Goal: Task Accomplishment & Management: Use online tool/utility

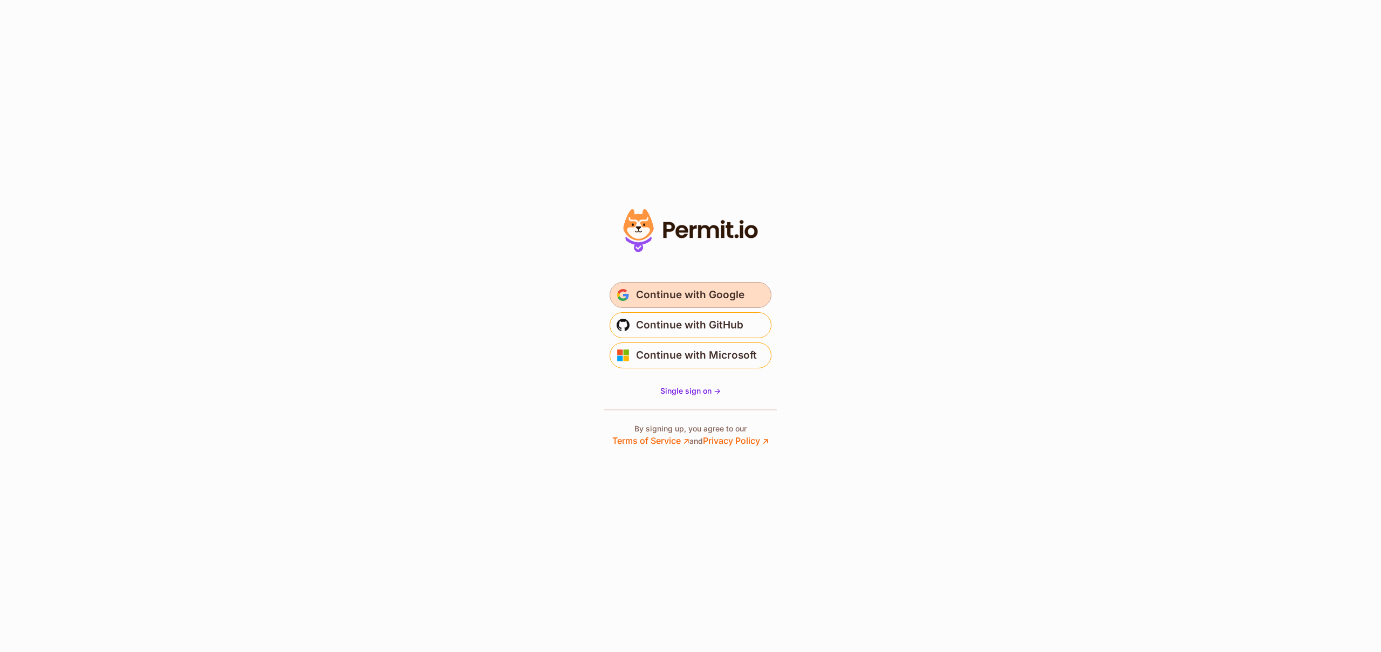
click at [692, 306] on button "Continue with Google" at bounding box center [691, 295] width 162 height 26
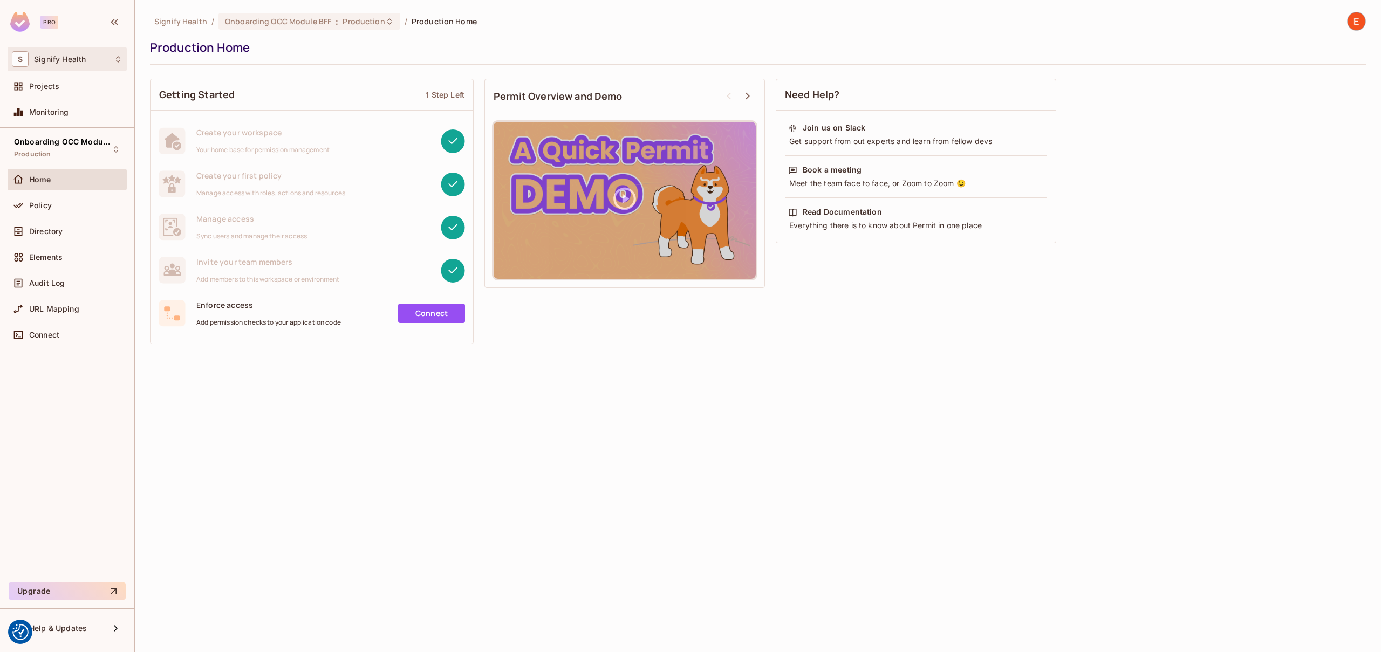
click at [118, 62] on icon at bounding box center [118, 59] width 9 height 9
click at [141, 121] on span "signifyhealth" at bounding box center [145, 120] width 66 height 14
click at [53, 207] on div "Policy" at bounding box center [75, 205] width 93 height 9
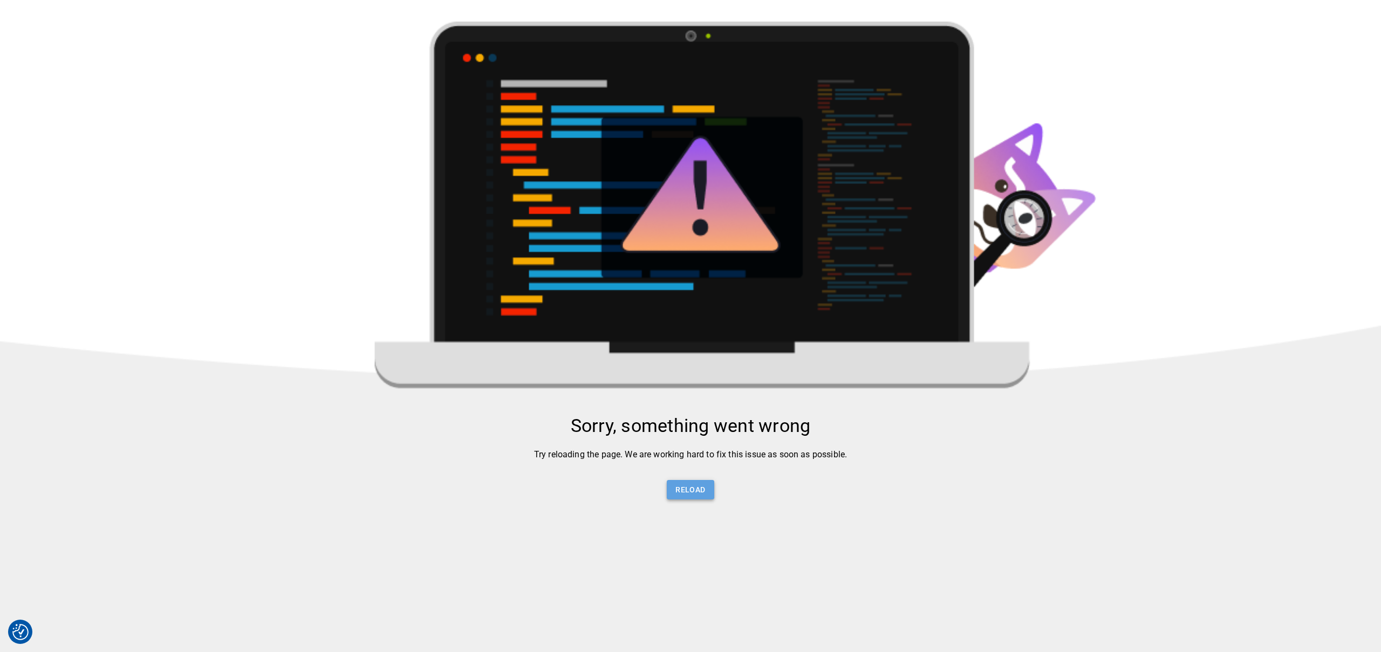
click at [704, 493] on button "Reload" at bounding box center [690, 490] width 47 height 20
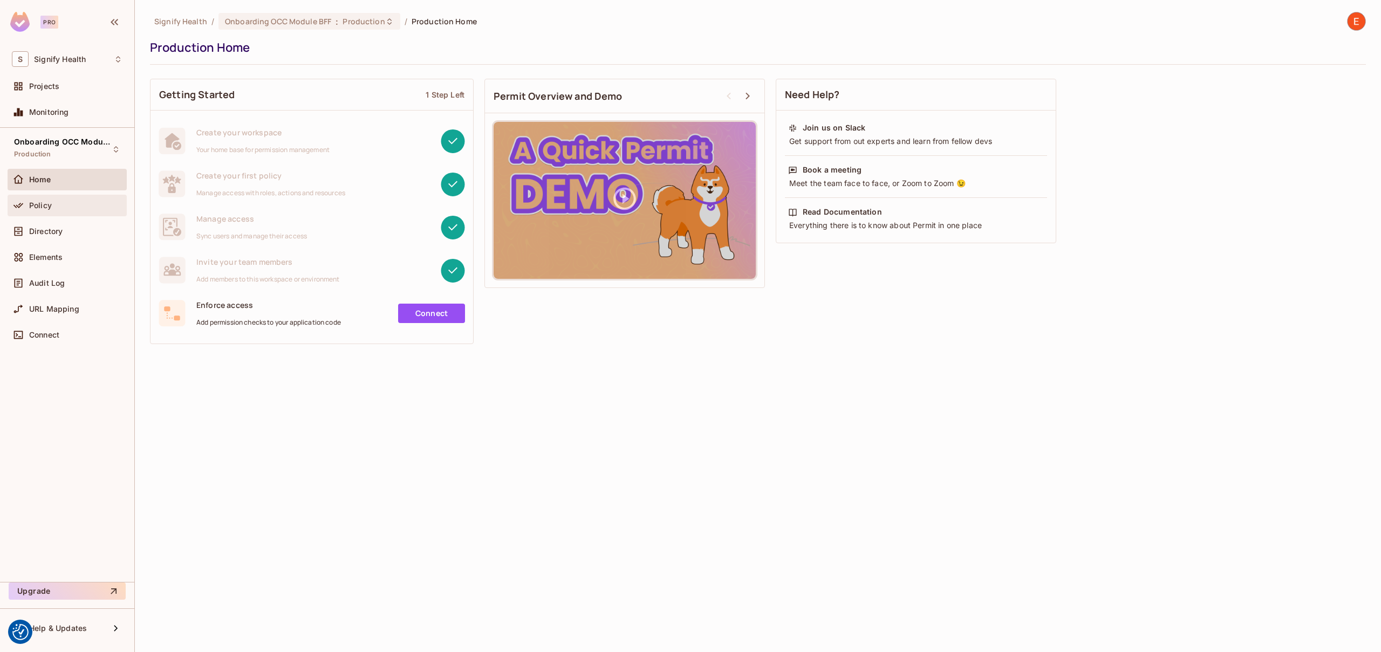
click at [74, 203] on div "Policy" at bounding box center [75, 205] width 93 height 9
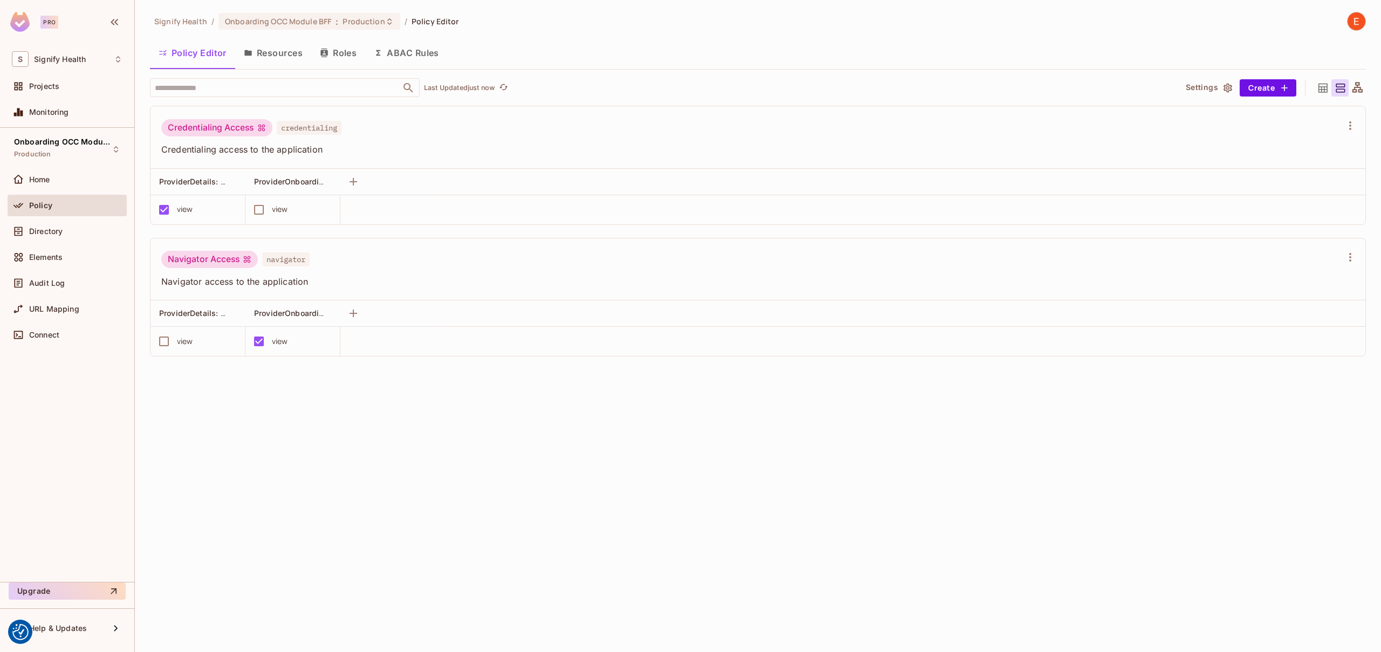
click at [272, 56] on button "Resources" at bounding box center [273, 52] width 76 height 27
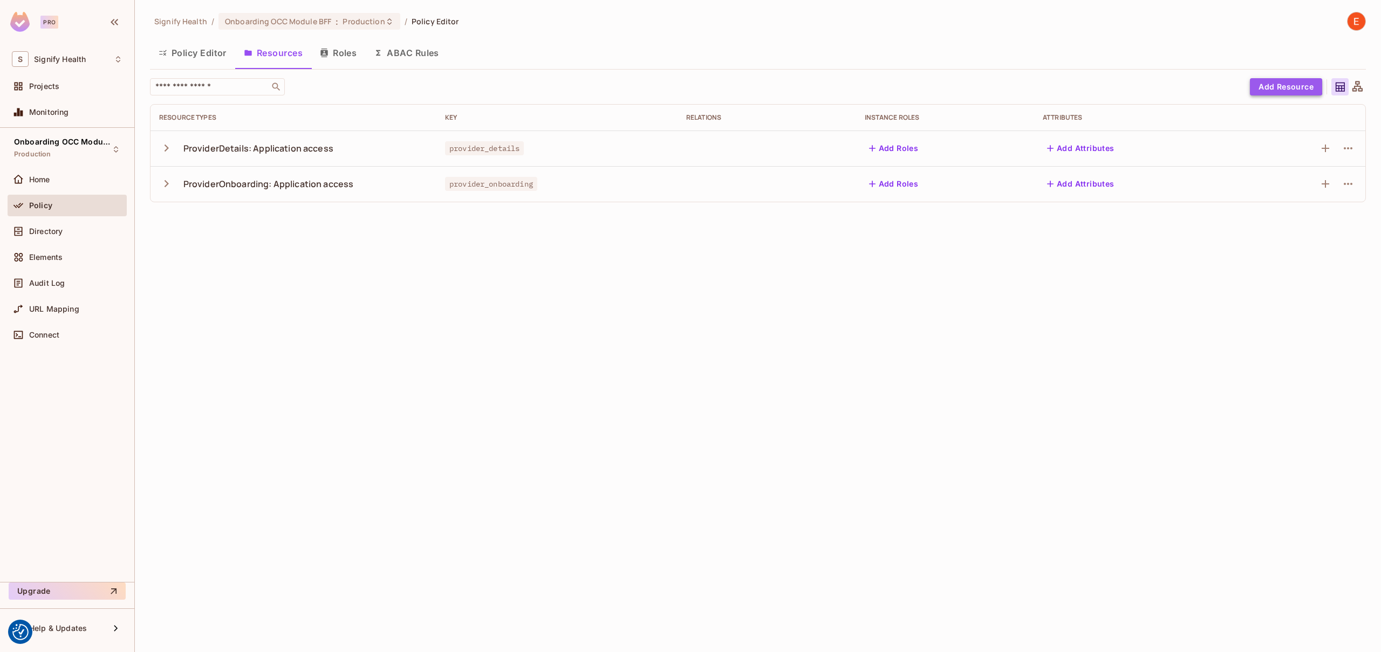
click at [1264, 81] on button "Add Resource" at bounding box center [1286, 86] width 72 height 17
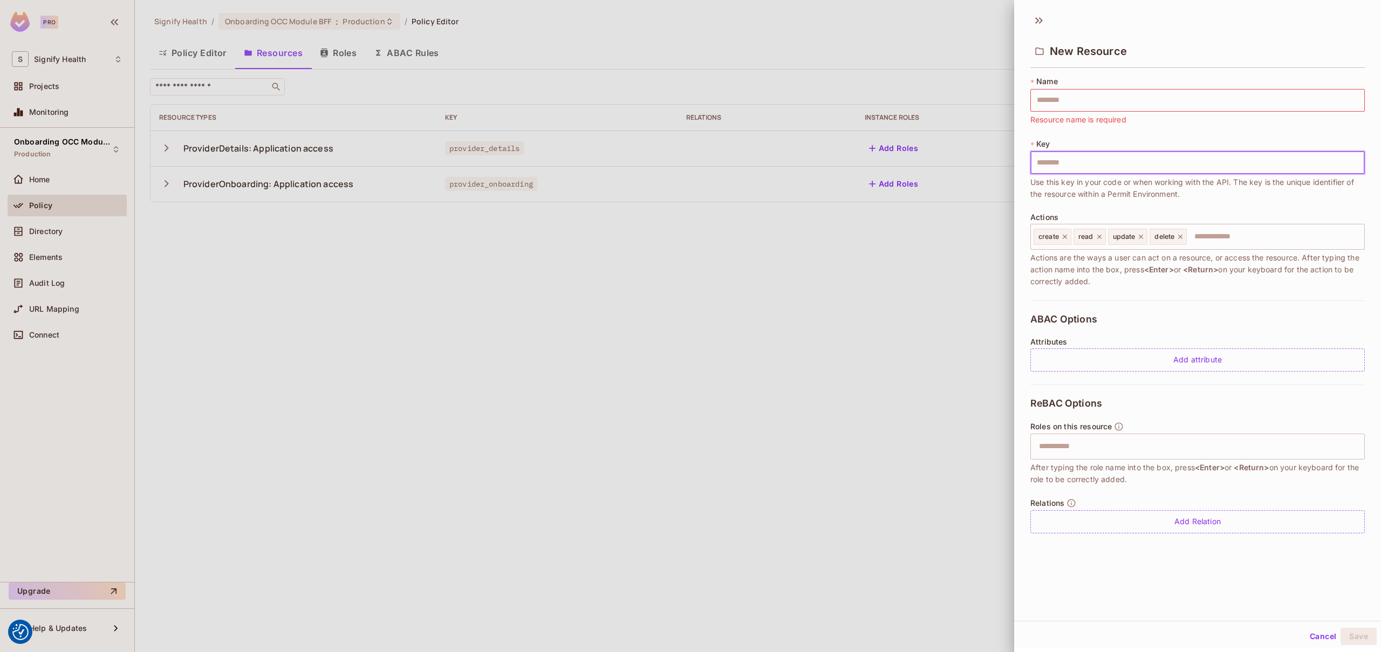
click at [1080, 164] on input "text" at bounding box center [1198, 163] width 335 height 23
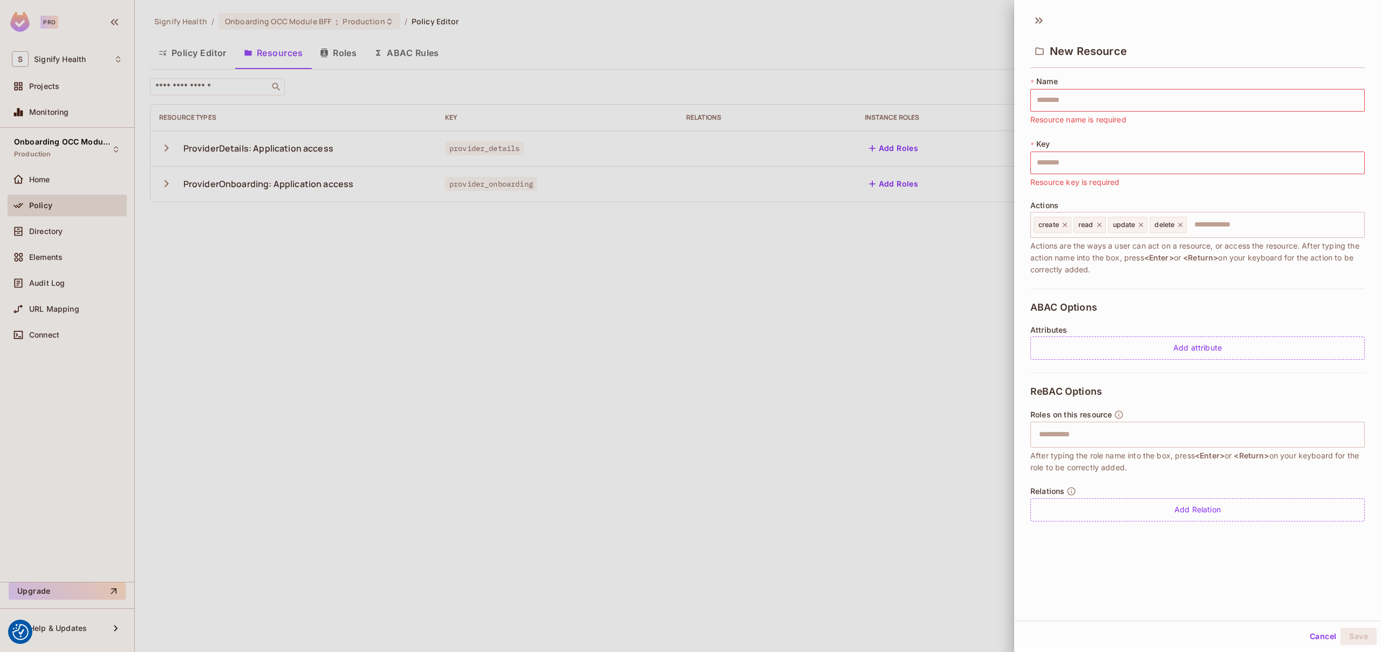
click at [1102, 139] on div "* Key ​ Resource key is required" at bounding box center [1198, 164] width 335 height 50
click at [1088, 165] on input "text" at bounding box center [1198, 163] width 335 height 23
click at [1103, 139] on div "* Key ​ Resource key is required" at bounding box center [1198, 164] width 335 height 50
click at [488, 255] on div at bounding box center [690, 326] width 1381 height 652
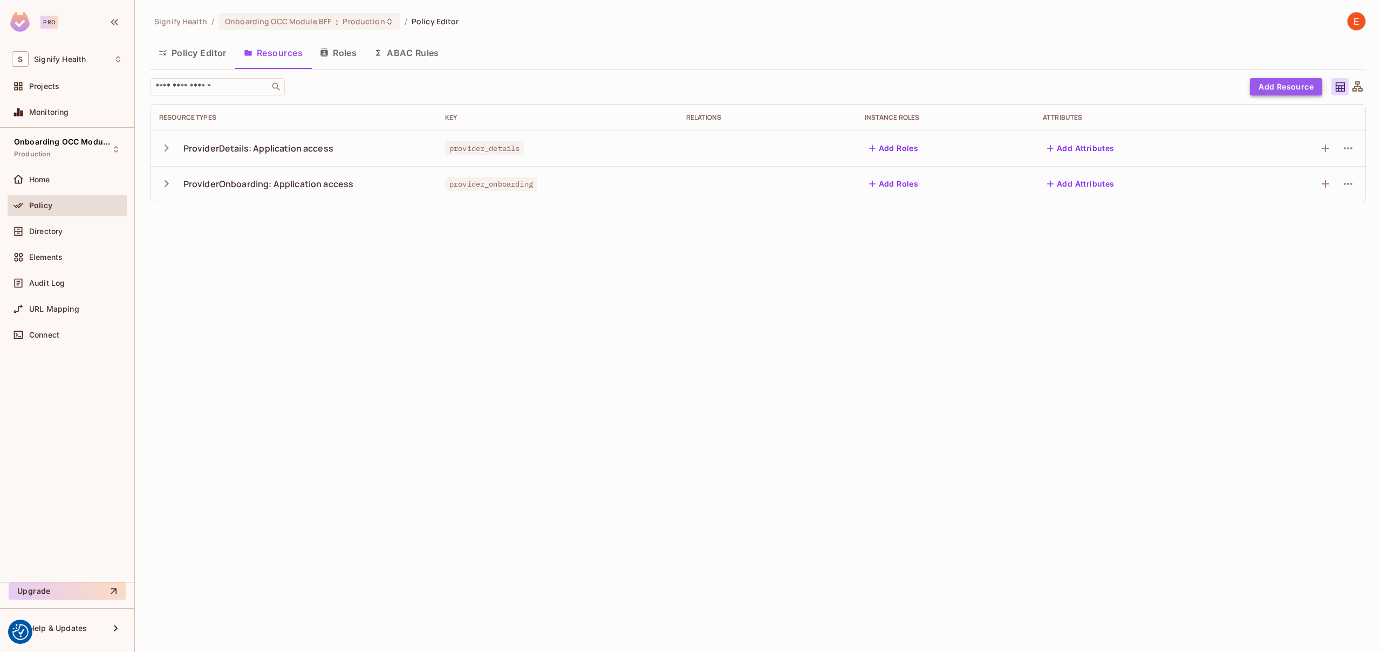
click at [1287, 85] on button "Add Resource" at bounding box center [1286, 86] width 72 height 17
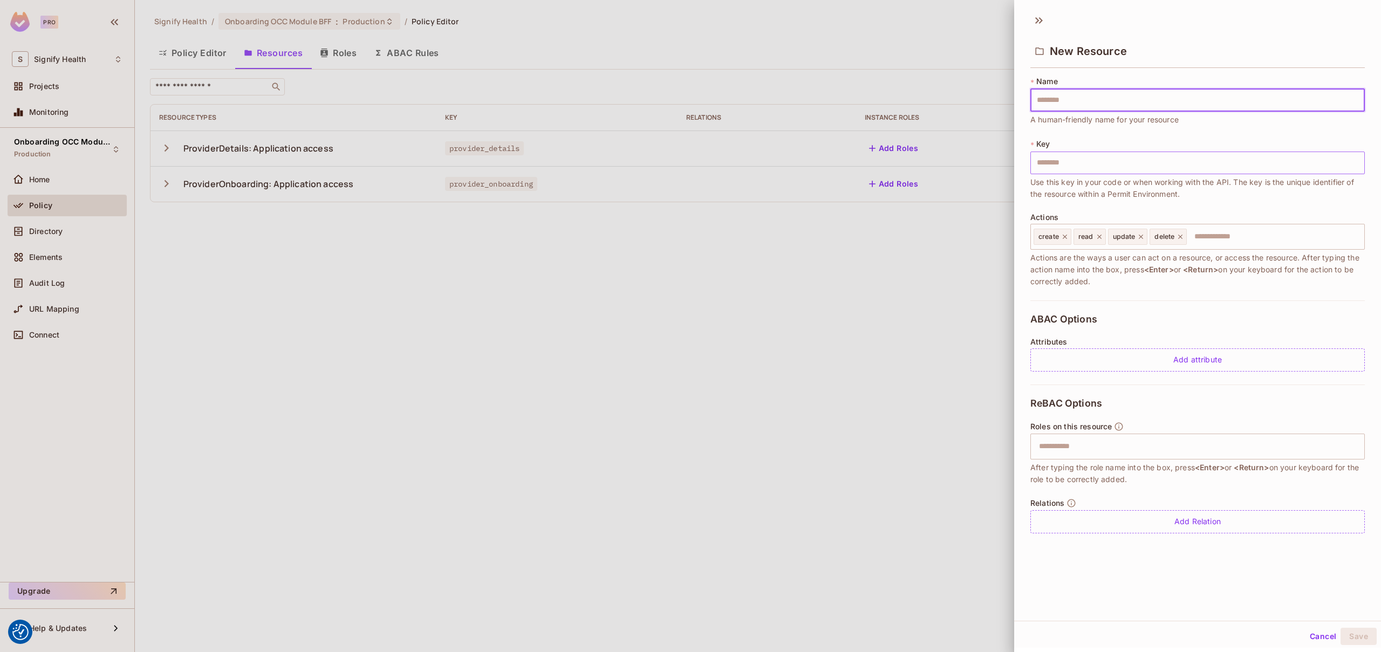
click at [1064, 164] on input "text" at bounding box center [1198, 163] width 335 height 23
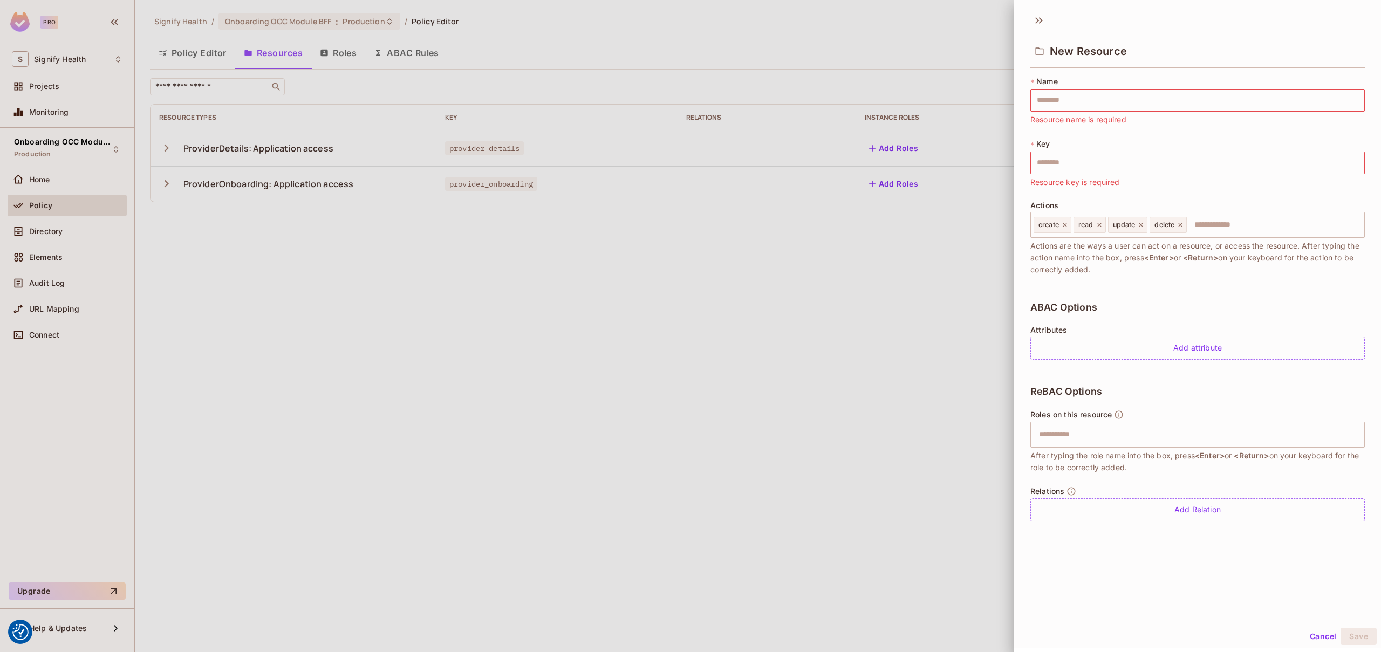
click at [519, 287] on div at bounding box center [690, 326] width 1381 height 652
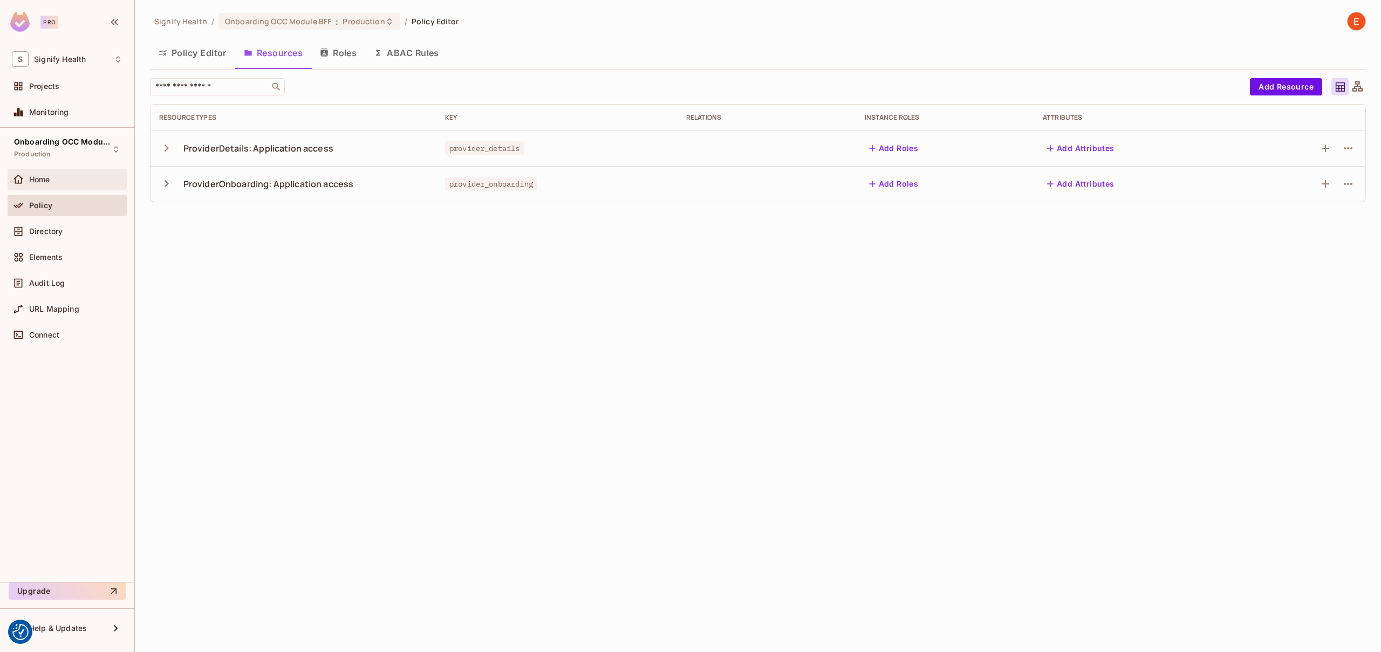
click at [40, 179] on span "Home" at bounding box center [39, 179] width 21 height 9
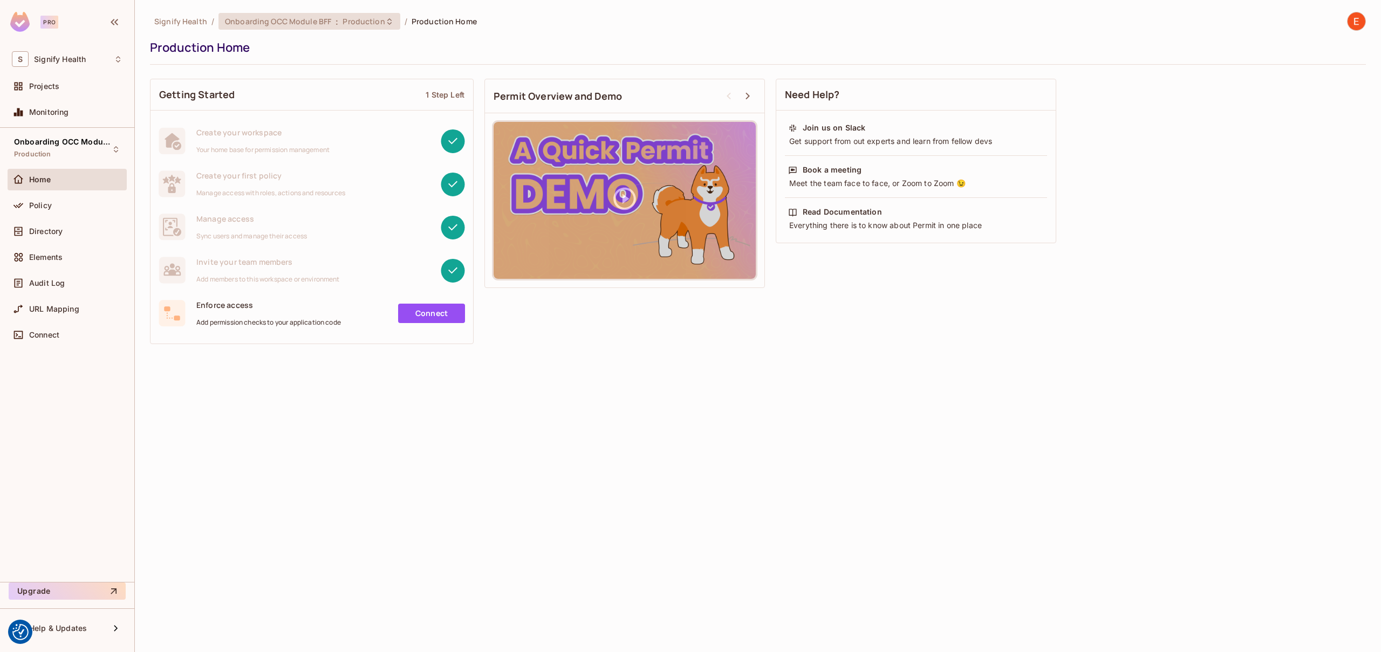
click at [261, 17] on span "Onboarding OCC Module BFF" at bounding box center [278, 21] width 106 height 10
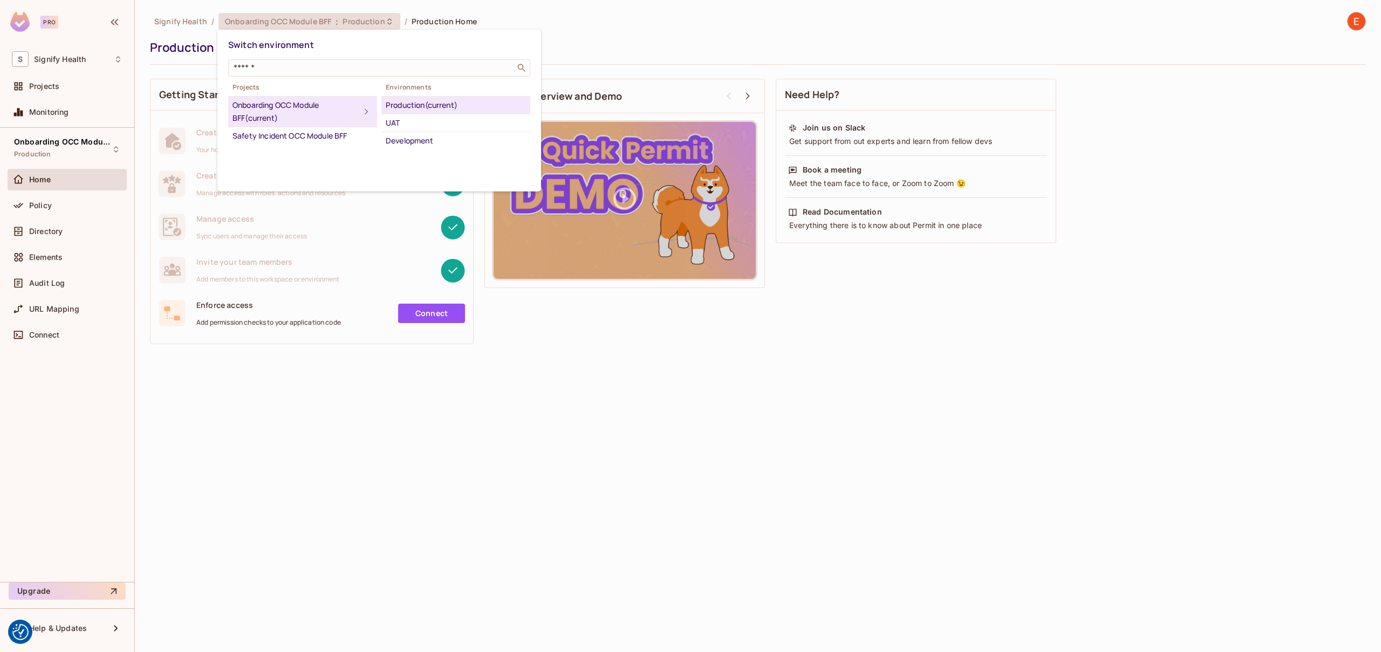
click at [435, 103] on div "Production (current)" at bounding box center [456, 105] width 140 height 13
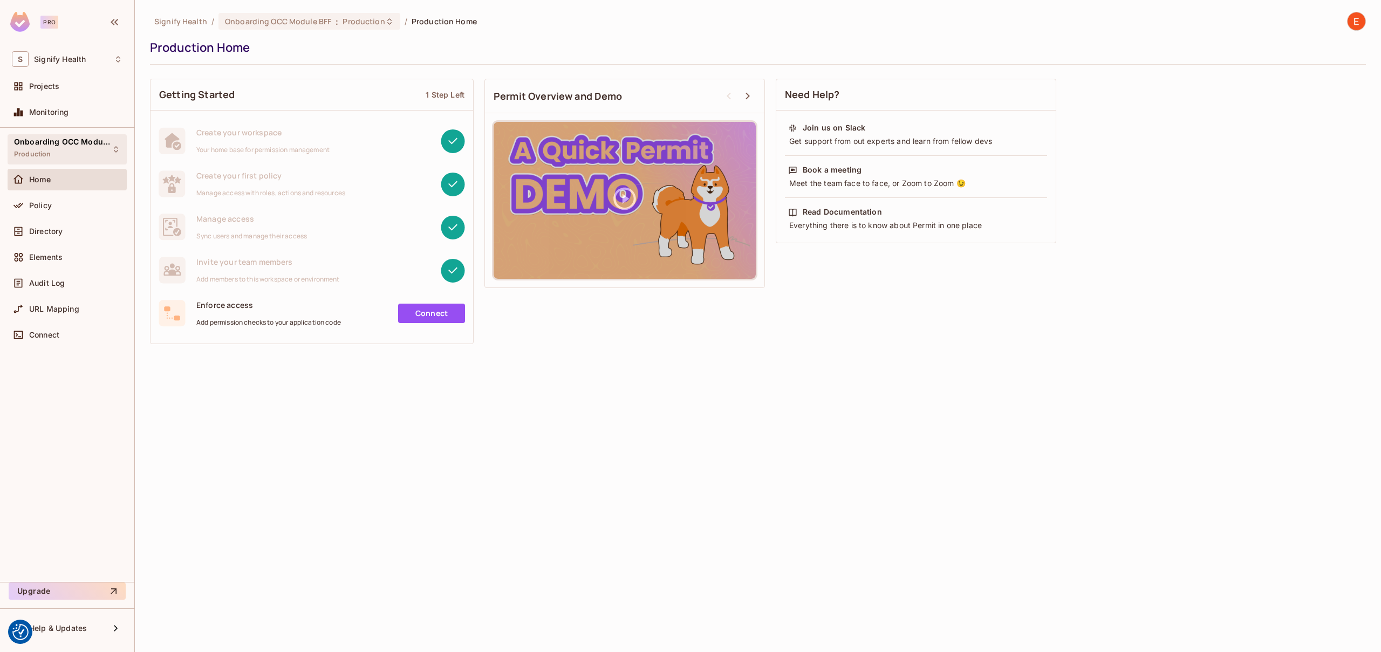
click at [54, 147] on div "Onboarding OCC Module BFF Production" at bounding box center [60, 149] width 93 height 23
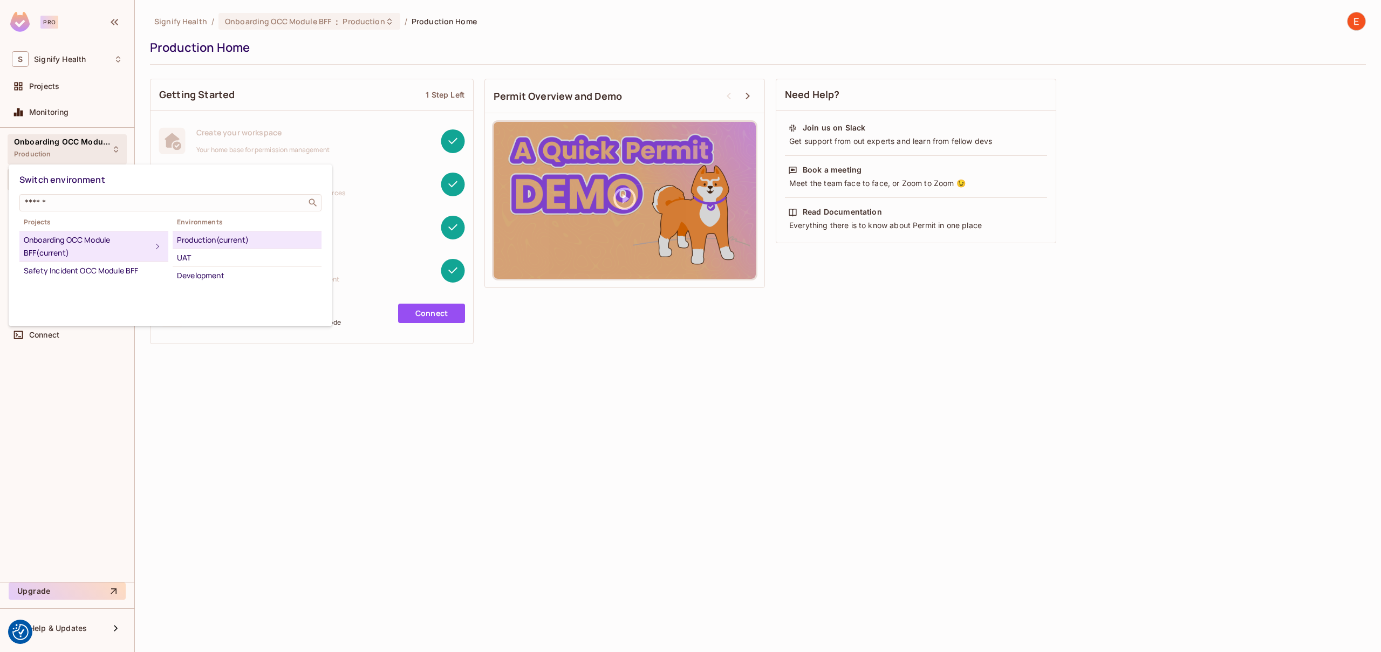
click at [191, 240] on div "Production (current)" at bounding box center [247, 240] width 140 height 13
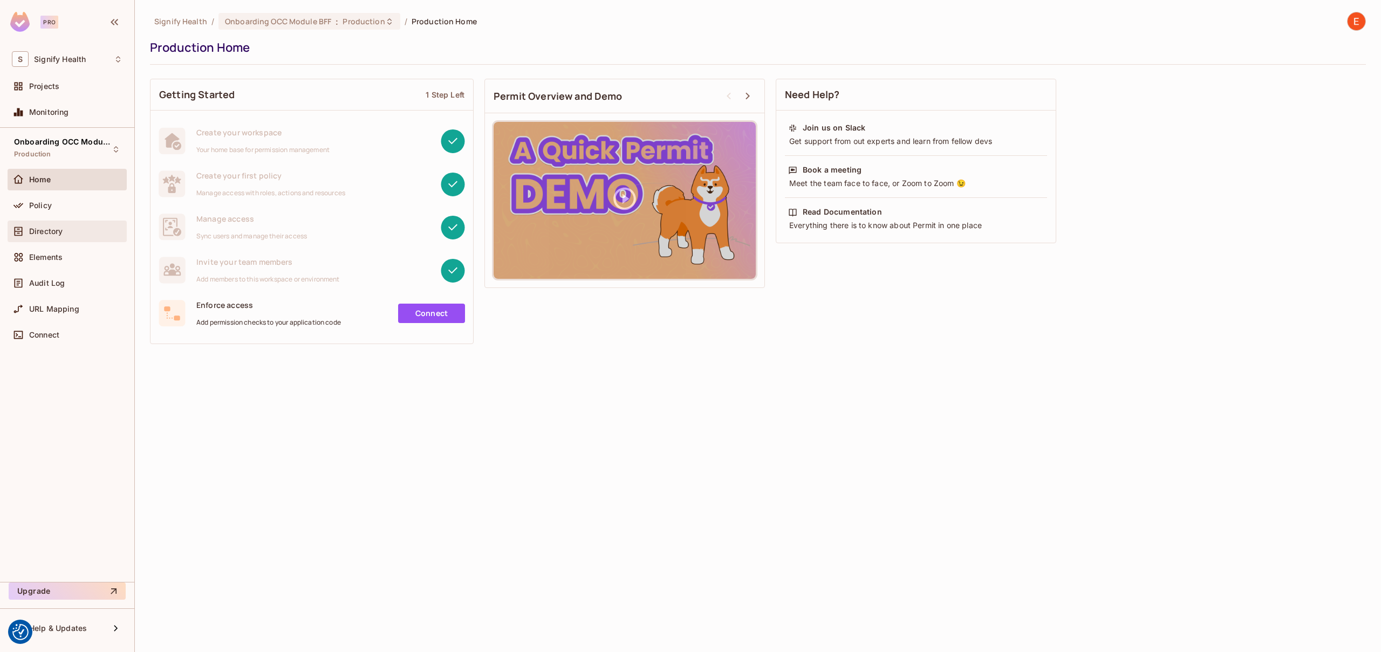
click at [62, 239] on div "Directory" at bounding box center [67, 232] width 119 height 22
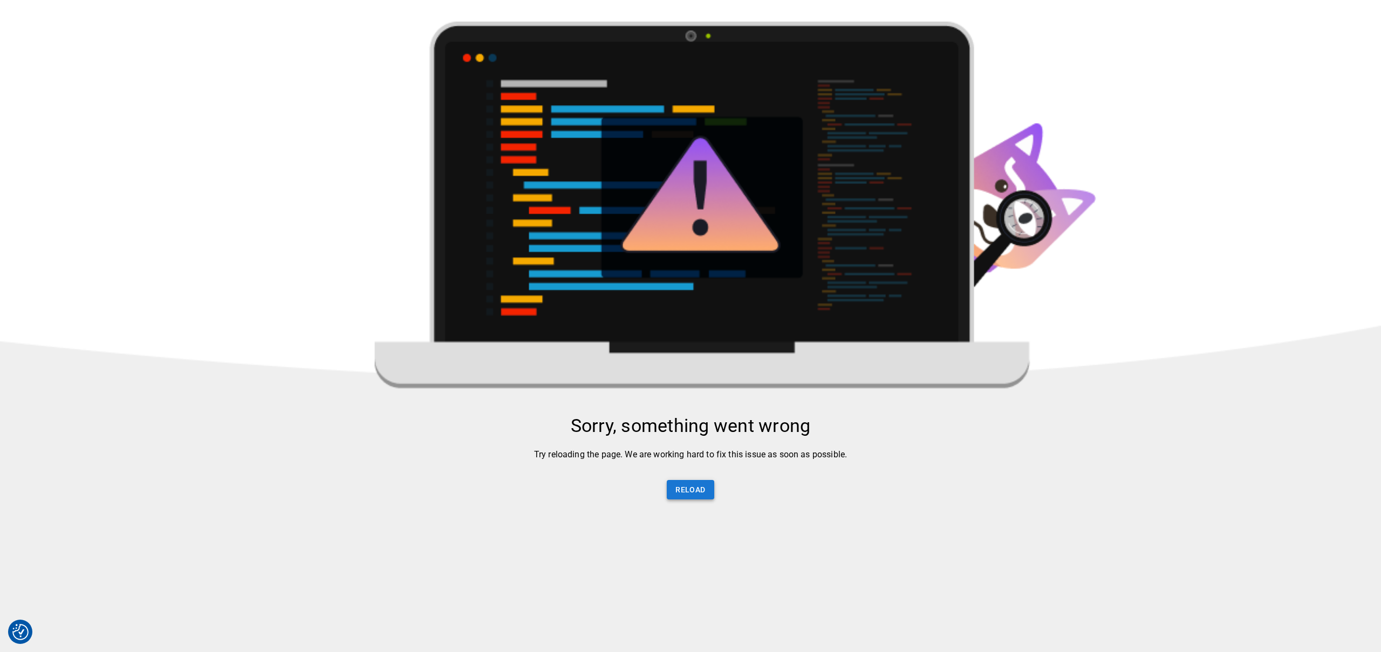
click at [688, 496] on button "Reload" at bounding box center [690, 490] width 47 height 20
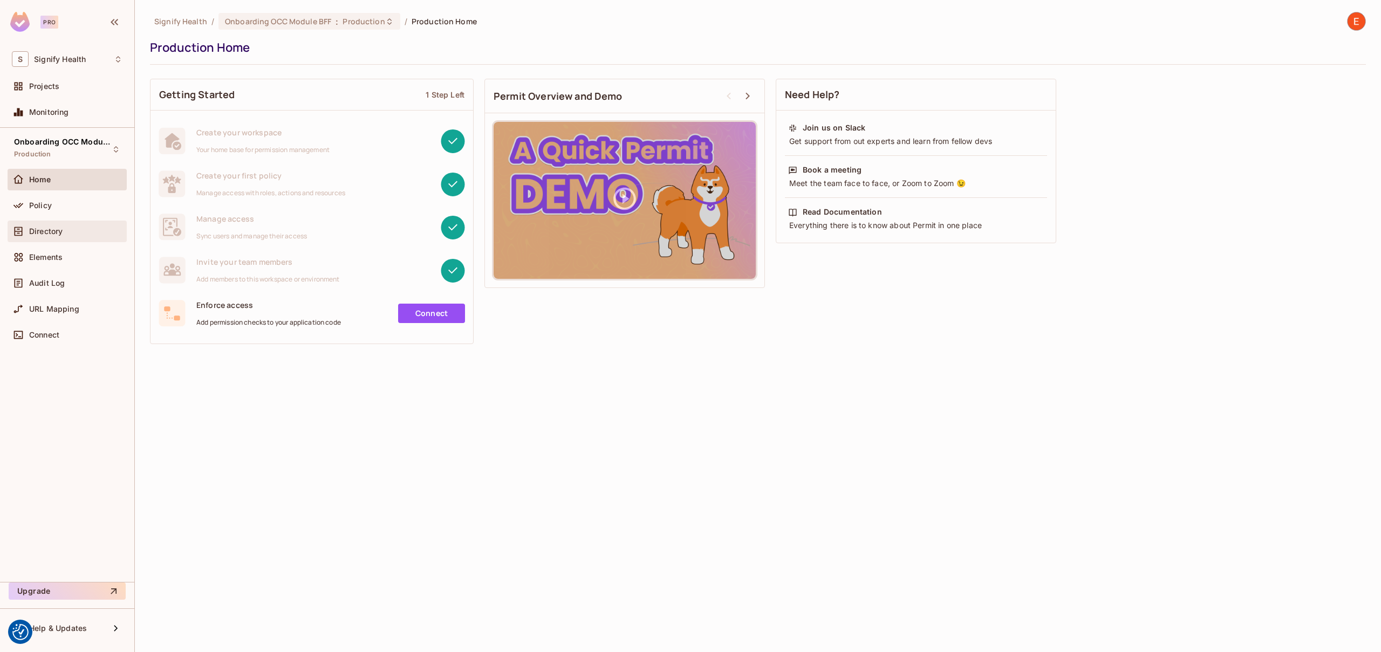
click at [60, 234] on span "Directory" at bounding box center [45, 231] width 33 height 9
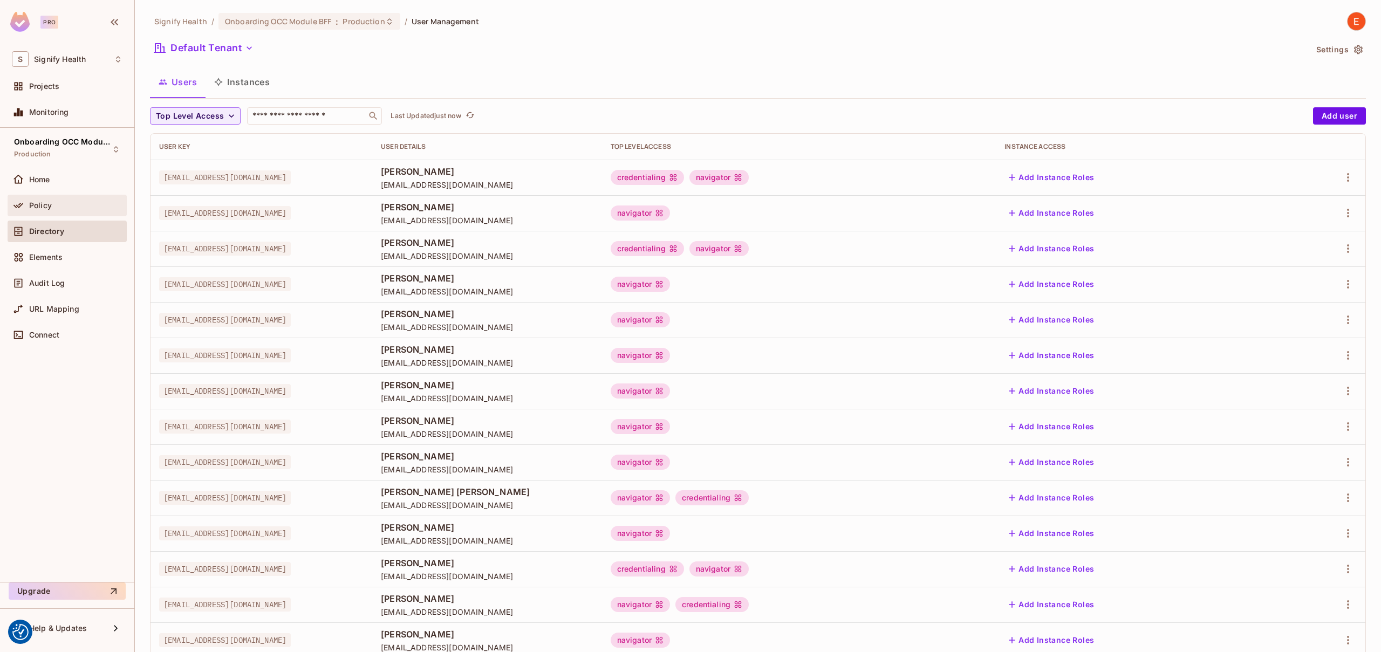
click at [45, 207] on span "Policy" at bounding box center [40, 205] width 23 height 9
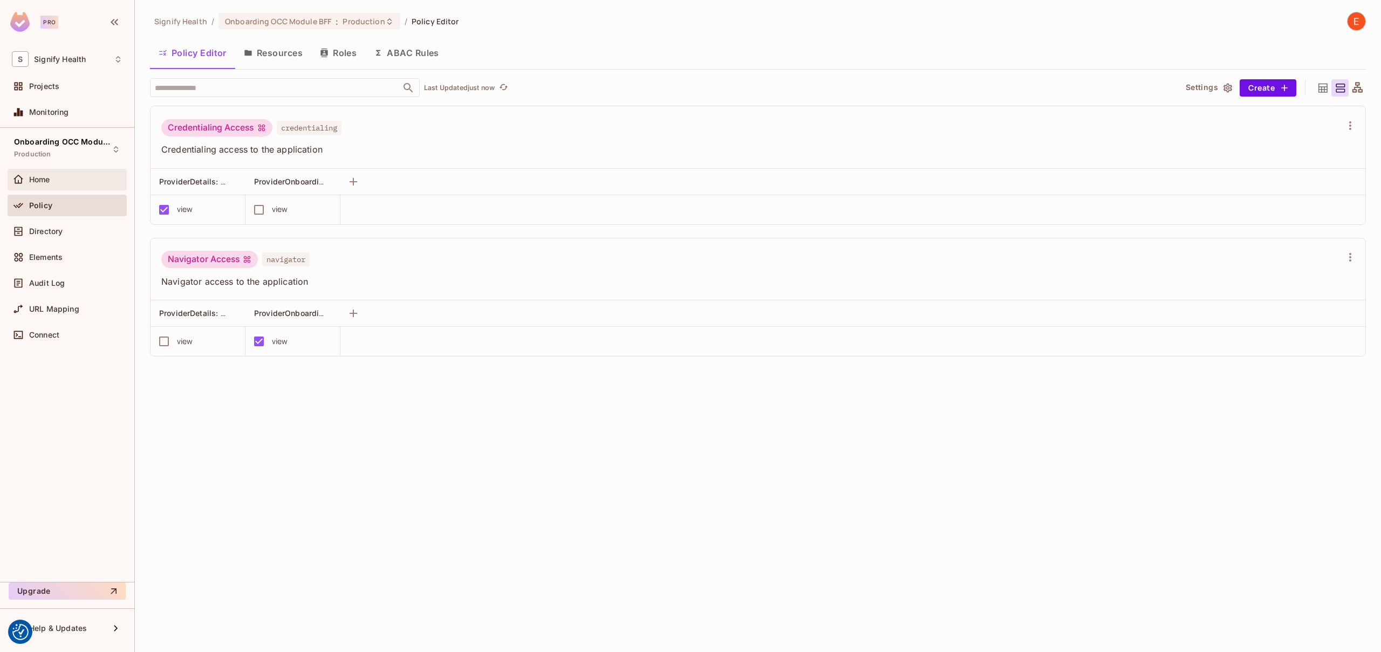
click at [49, 181] on span "Home" at bounding box center [39, 179] width 21 height 9
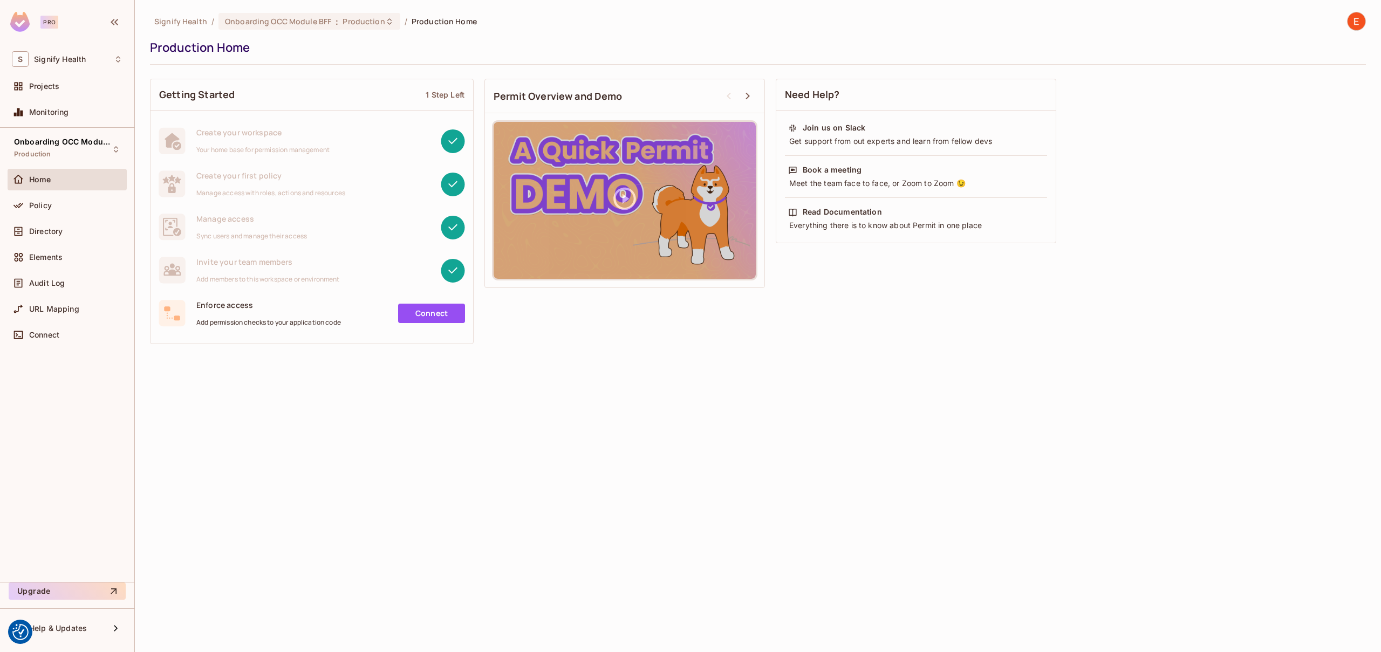
click at [292, 47] on div "Production Home" at bounding box center [755, 47] width 1211 height 16
click at [377, 25] on span "Production" at bounding box center [364, 21] width 42 height 10
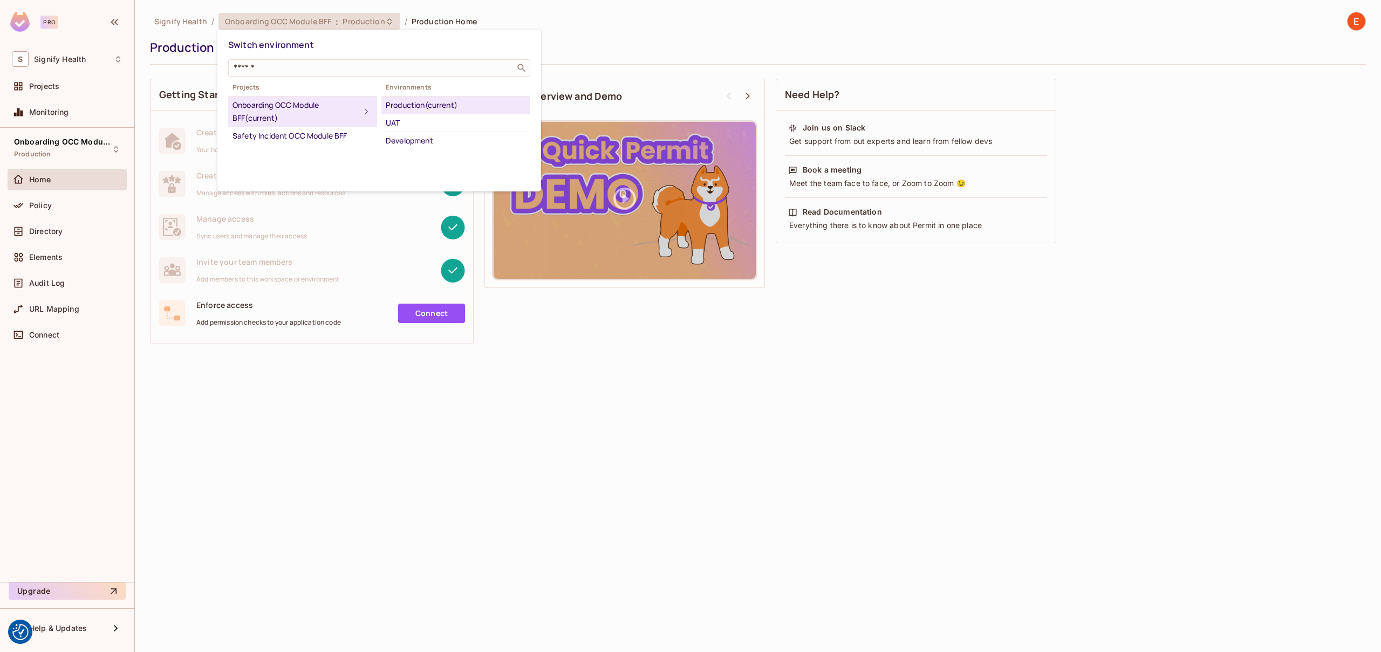
click at [365, 107] on icon at bounding box center [366, 111] width 13 height 13
click at [362, 112] on icon at bounding box center [366, 111] width 13 height 13
click at [325, 101] on div "Onboarding OCC Module BFF (current)" at bounding box center [296, 112] width 127 height 26
click at [53, 145] on div at bounding box center [690, 326] width 1381 height 652
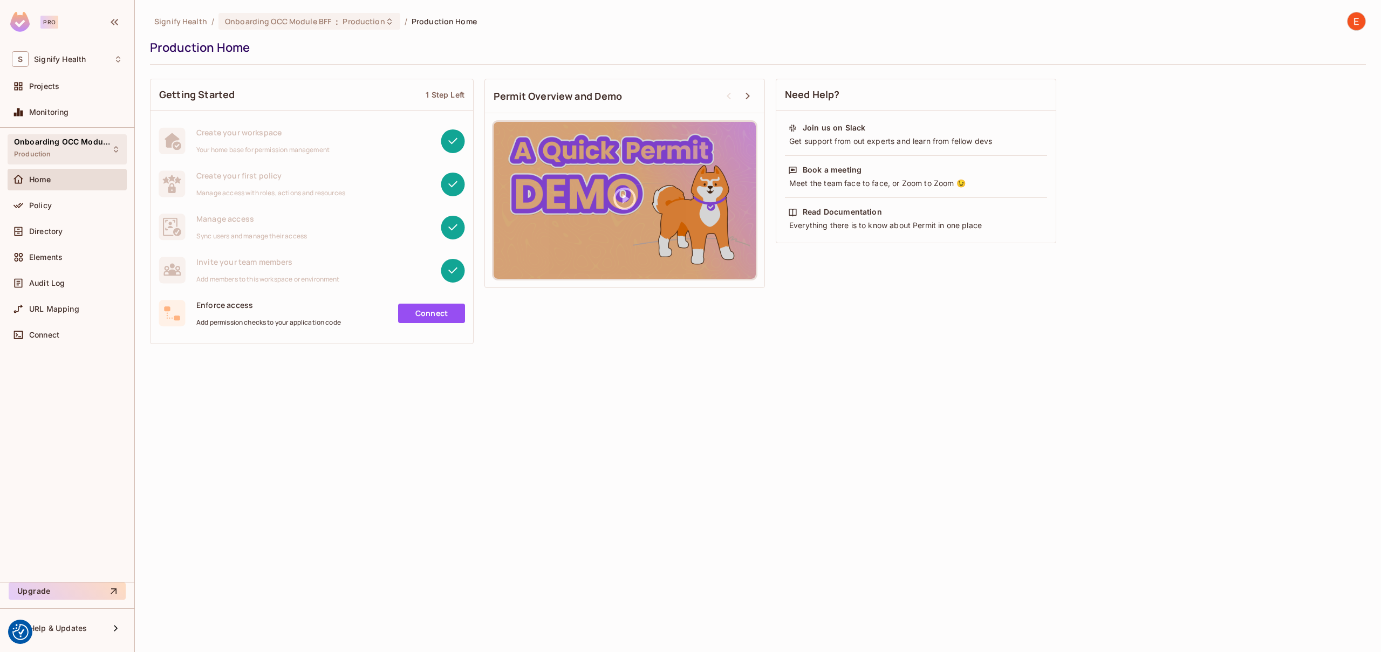
click at [59, 142] on span "Onboarding OCC Module BFF" at bounding box center [62, 142] width 97 height 9
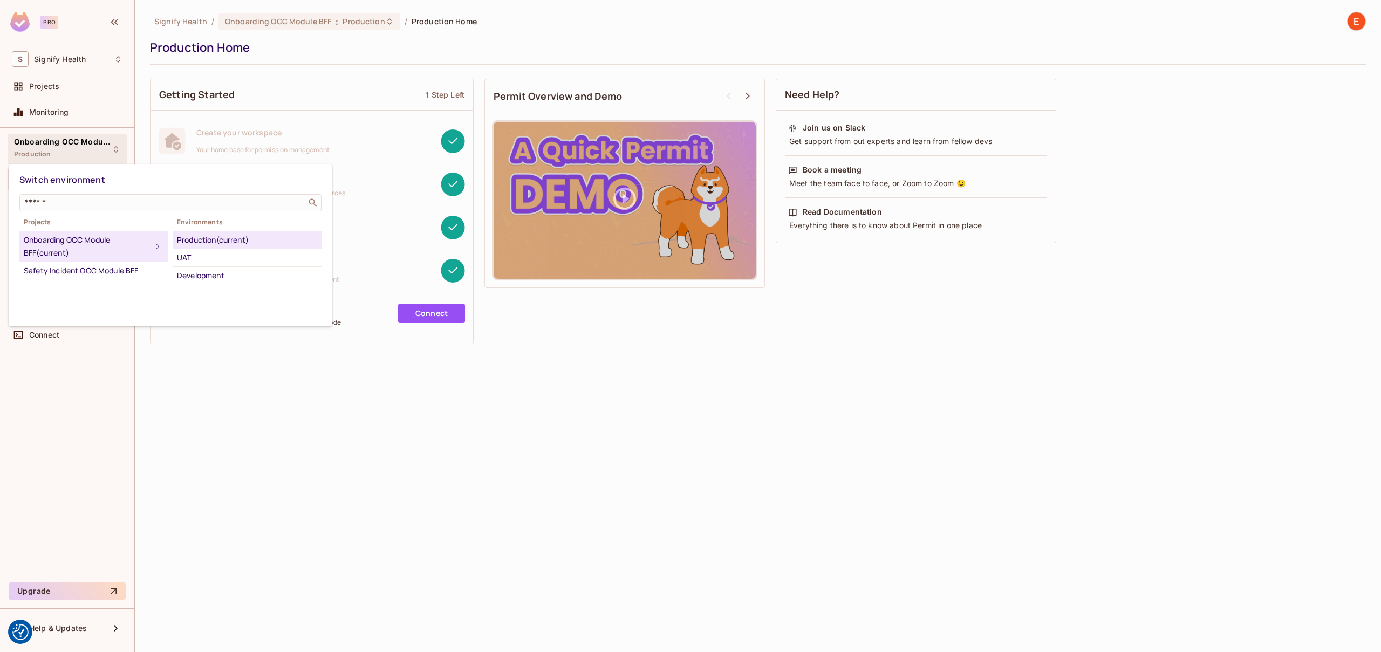
click at [40, 83] on div at bounding box center [690, 326] width 1381 height 652
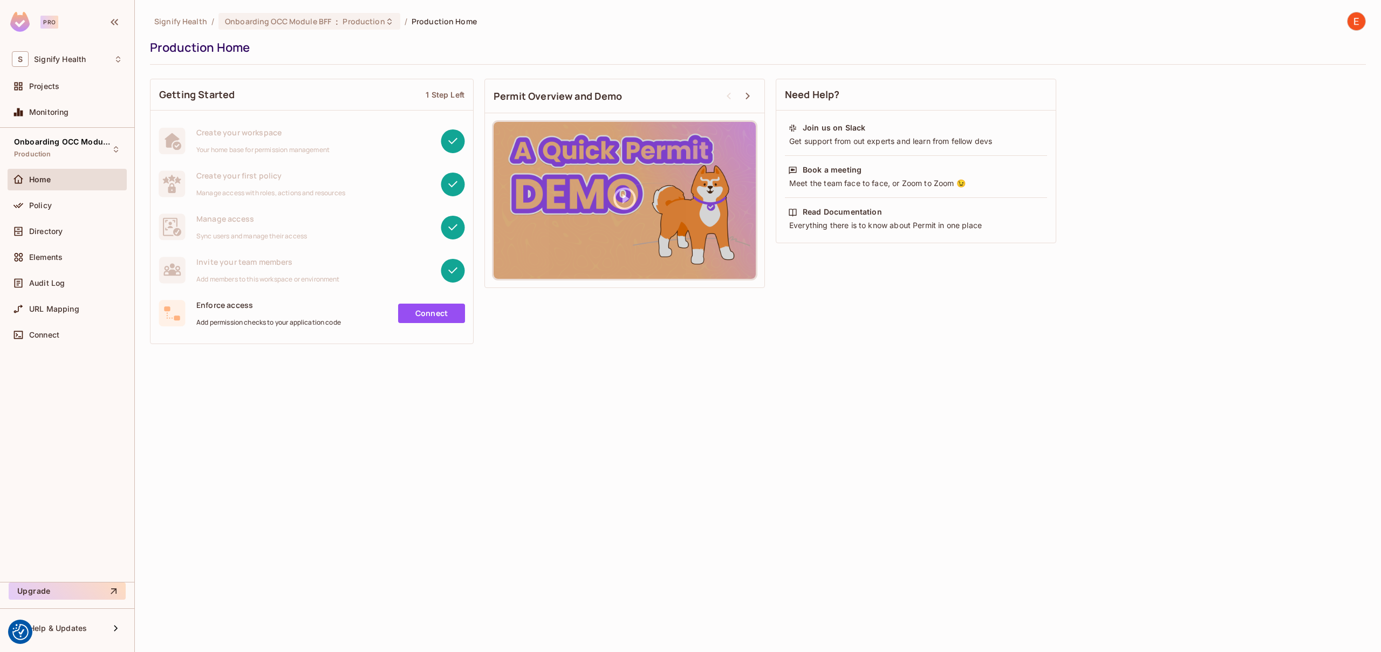
click at [38, 85] on span "Projects" at bounding box center [44, 86] width 30 height 9
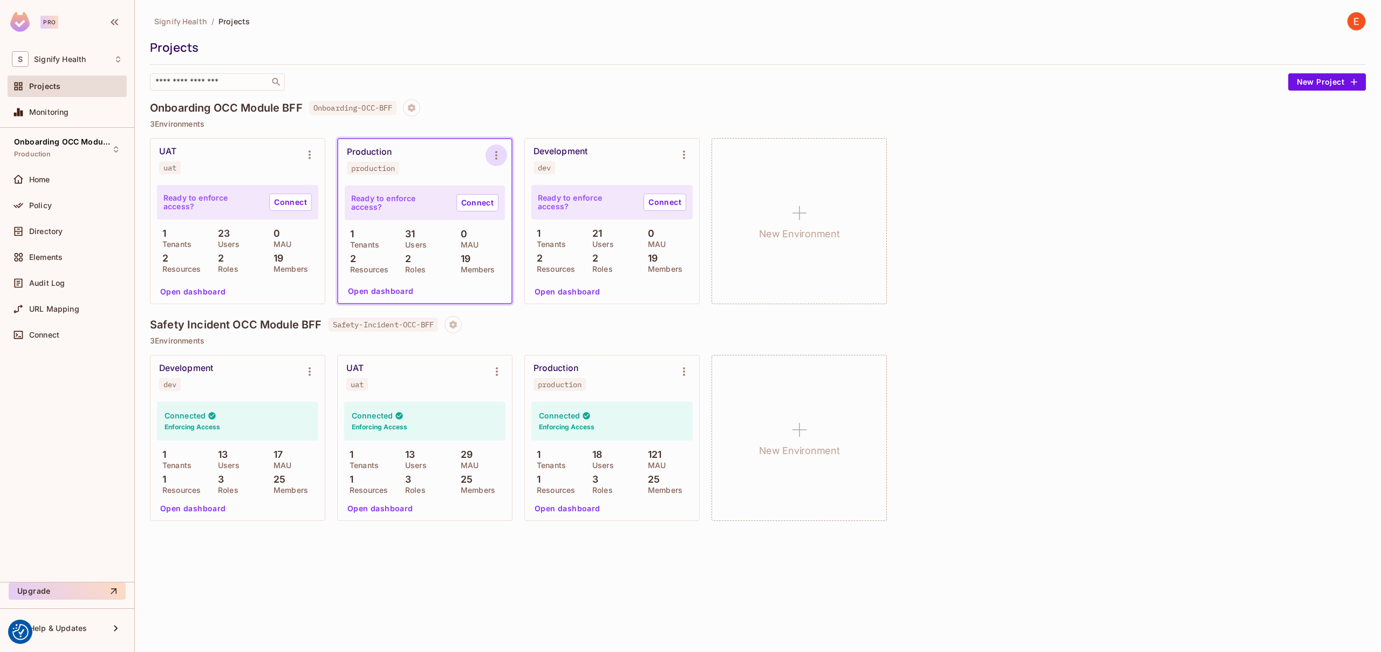
click at [494, 156] on icon "Environment settings" at bounding box center [496, 155] width 13 height 13
click at [660, 161] on div at bounding box center [690, 326] width 1381 height 652
click at [680, 153] on icon "Environment settings" at bounding box center [684, 154] width 13 height 13
click at [38, 207] on div at bounding box center [690, 326] width 1381 height 652
click at [42, 205] on span "Policy" at bounding box center [40, 205] width 23 height 9
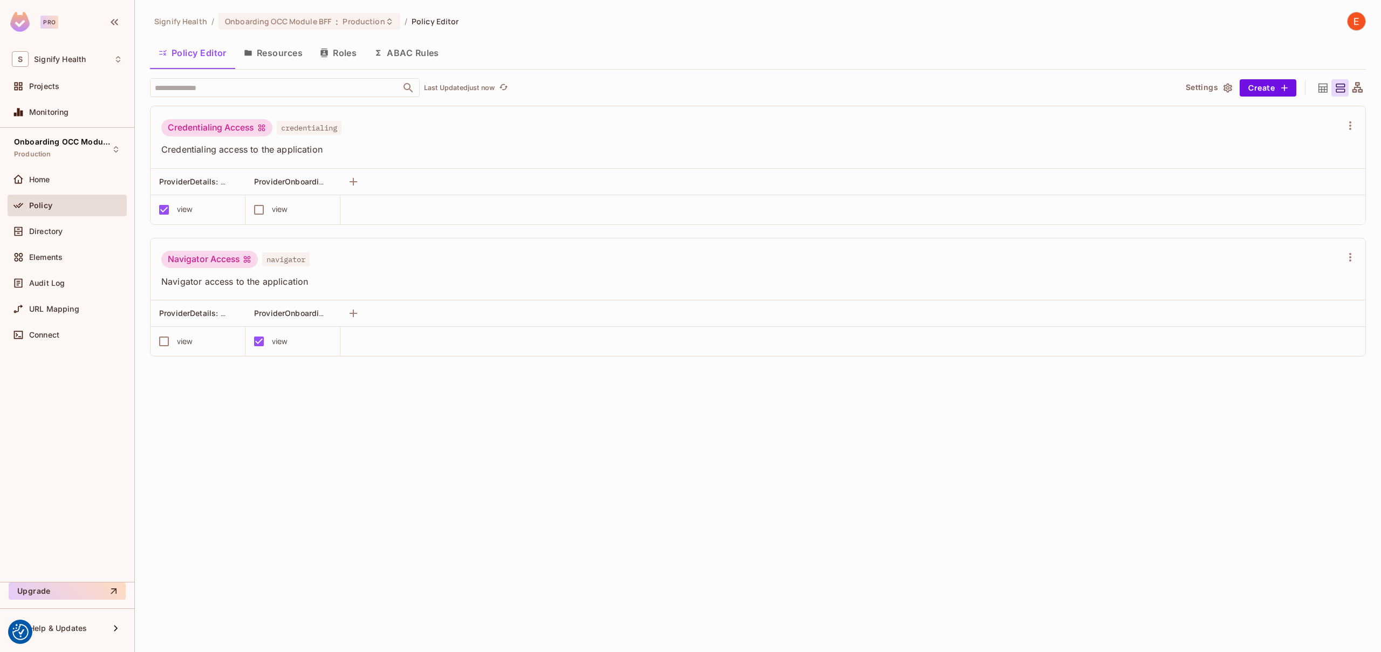
click at [285, 52] on button "Resources" at bounding box center [273, 52] width 76 height 27
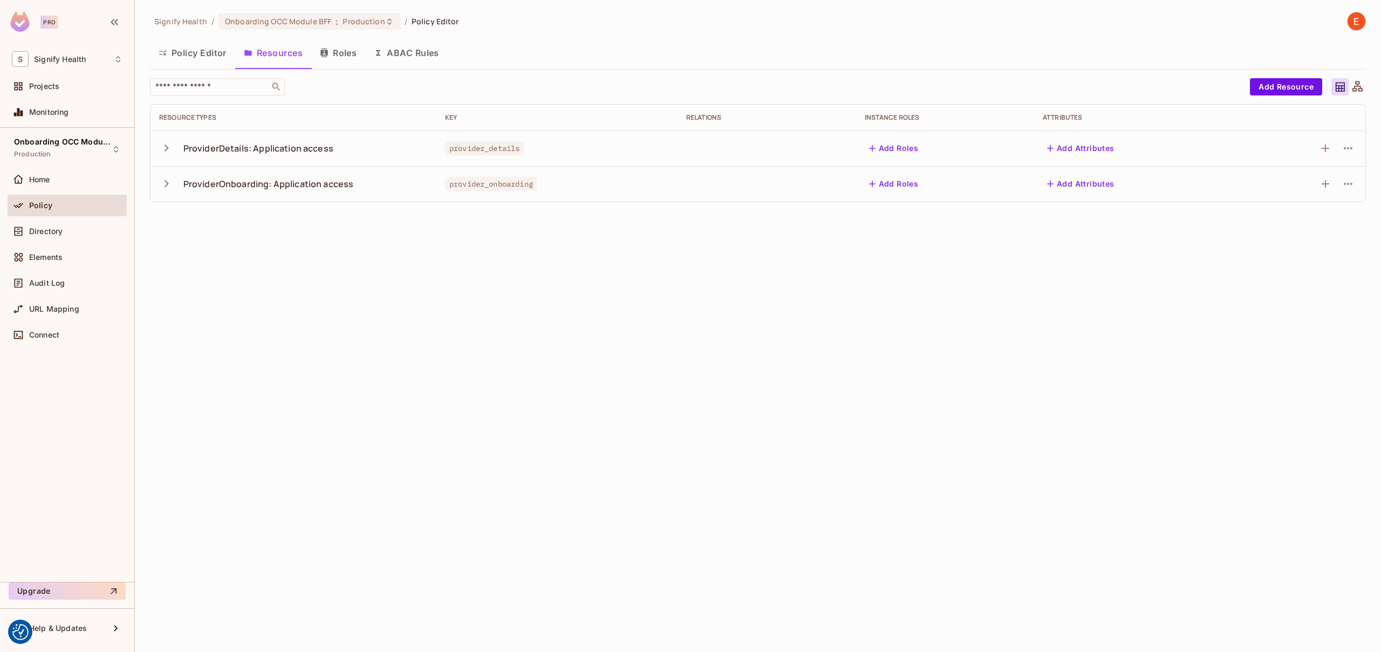
click at [341, 56] on button "Roles" at bounding box center [338, 52] width 54 height 27
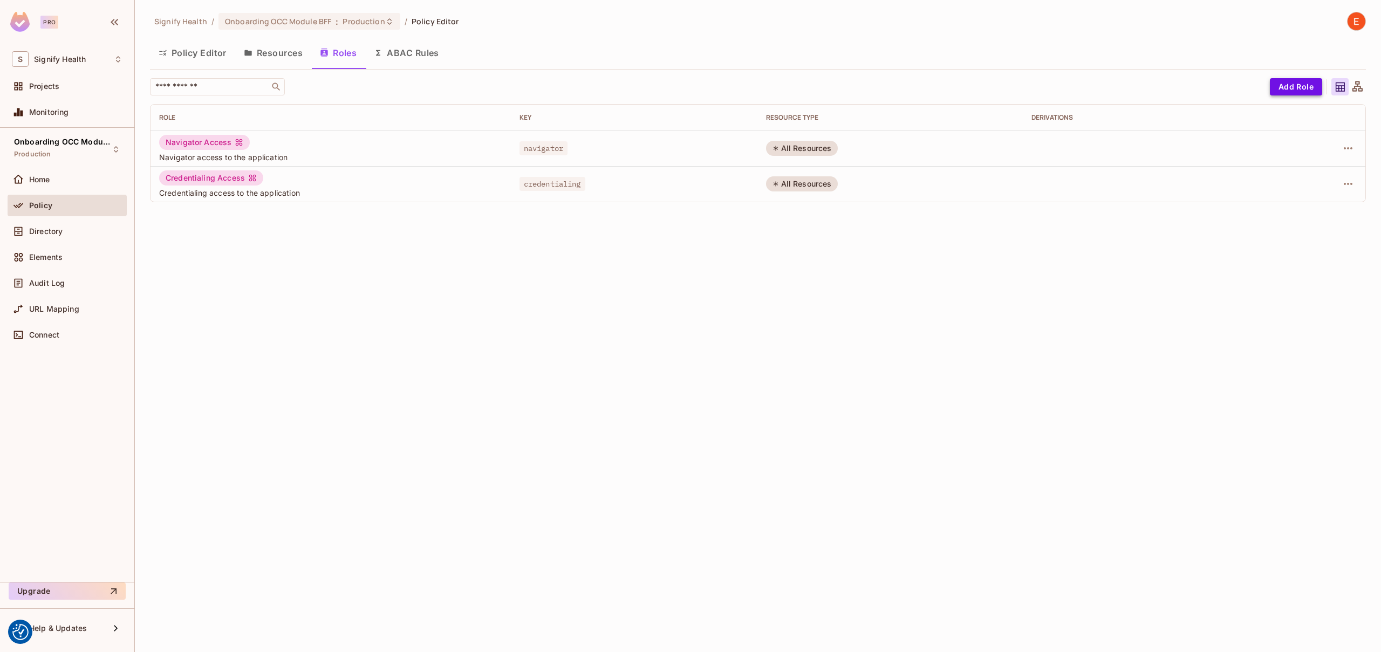
click at [1297, 88] on button "Add Role" at bounding box center [1296, 86] width 52 height 17
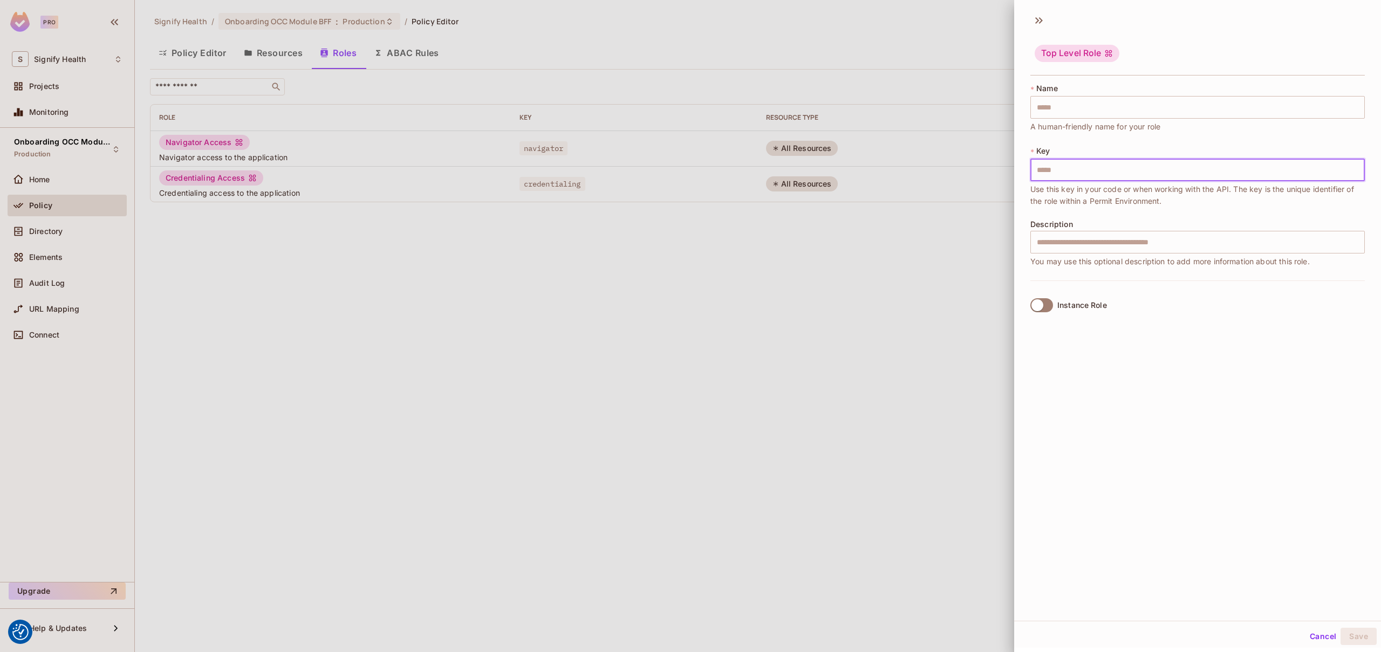
click at [1089, 169] on input "text" at bounding box center [1198, 170] width 335 height 23
click at [1075, 108] on input "text" at bounding box center [1198, 107] width 335 height 23
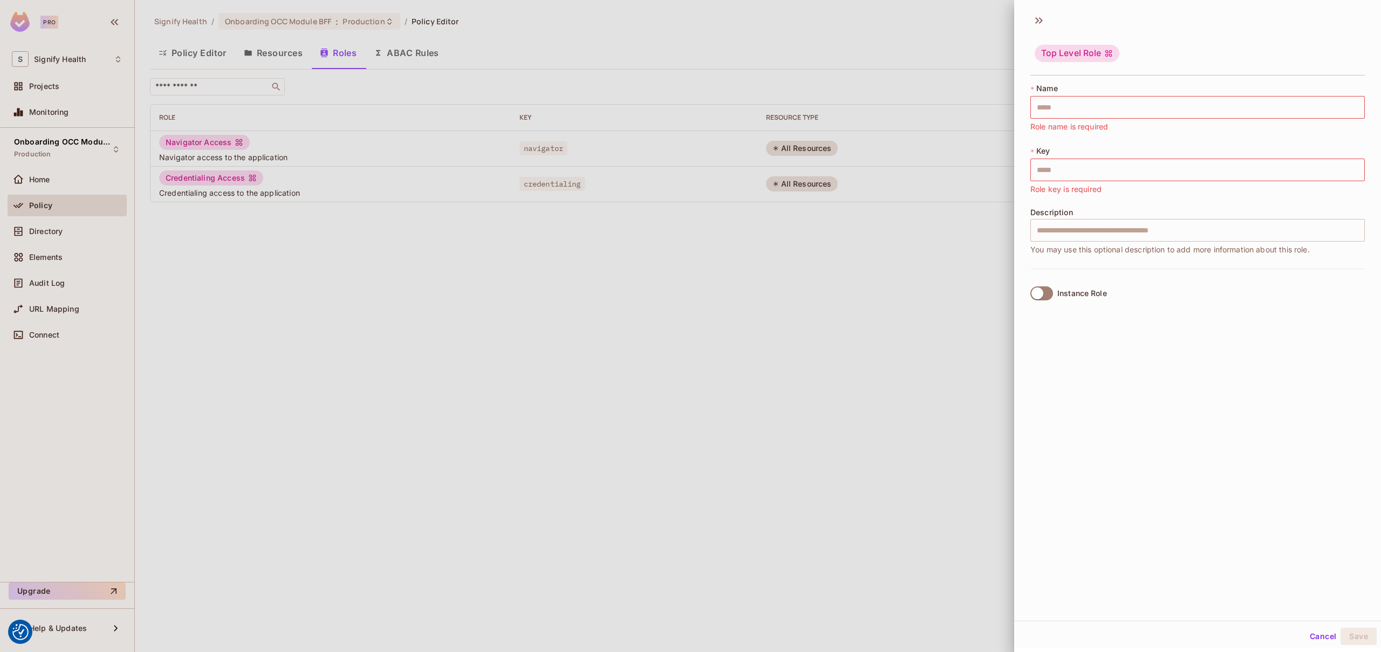
click at [1060, 142] on div "* Name ​ Role name is required * Key ​ Role key is required Description ​ You m…" at bounding box center [1198, 176] width 335 height 186
click at [1074, 106] on input "text" at bounding box center [1198, 107] width 335 height 23
click at [1063, 167] on input "text" at bounding box center [1198, 170] width 335 height 23
click at [776, 310] on div at bounding box center [690, 326] width 1381 height 652
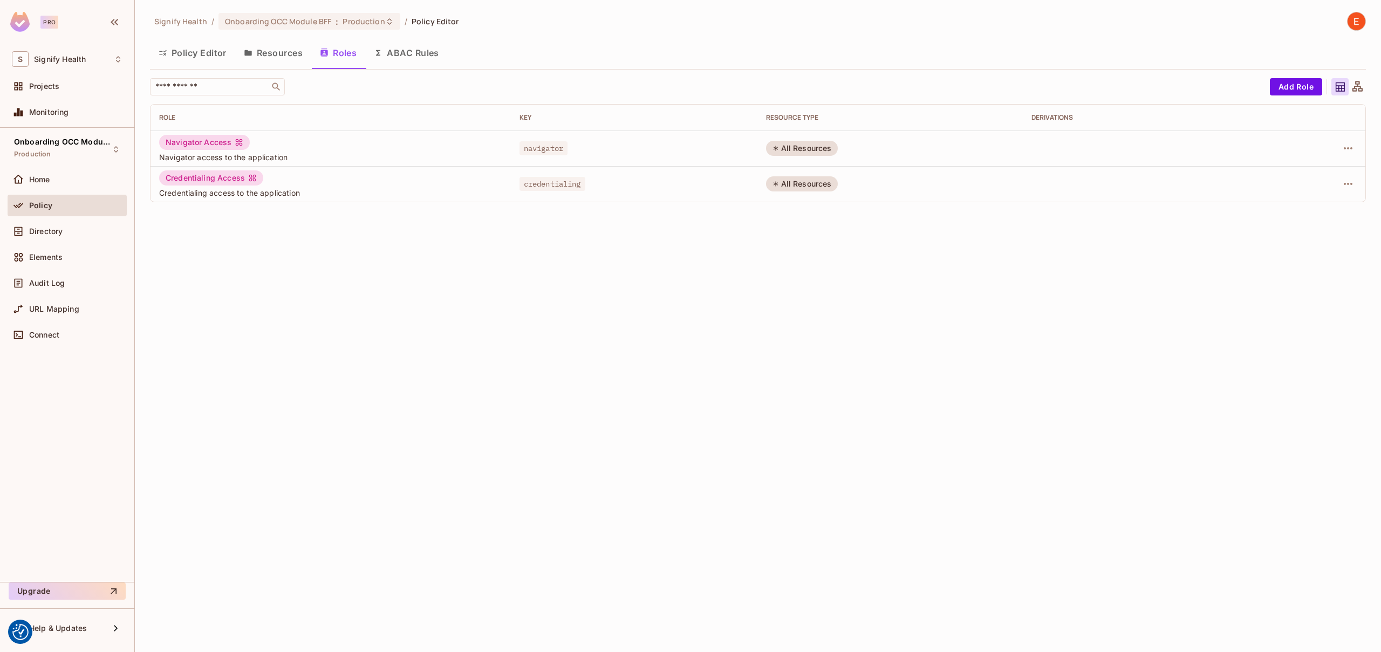
click at [276, 45] on button "Resources" at bounding box center [273, 52] width 76 height 27
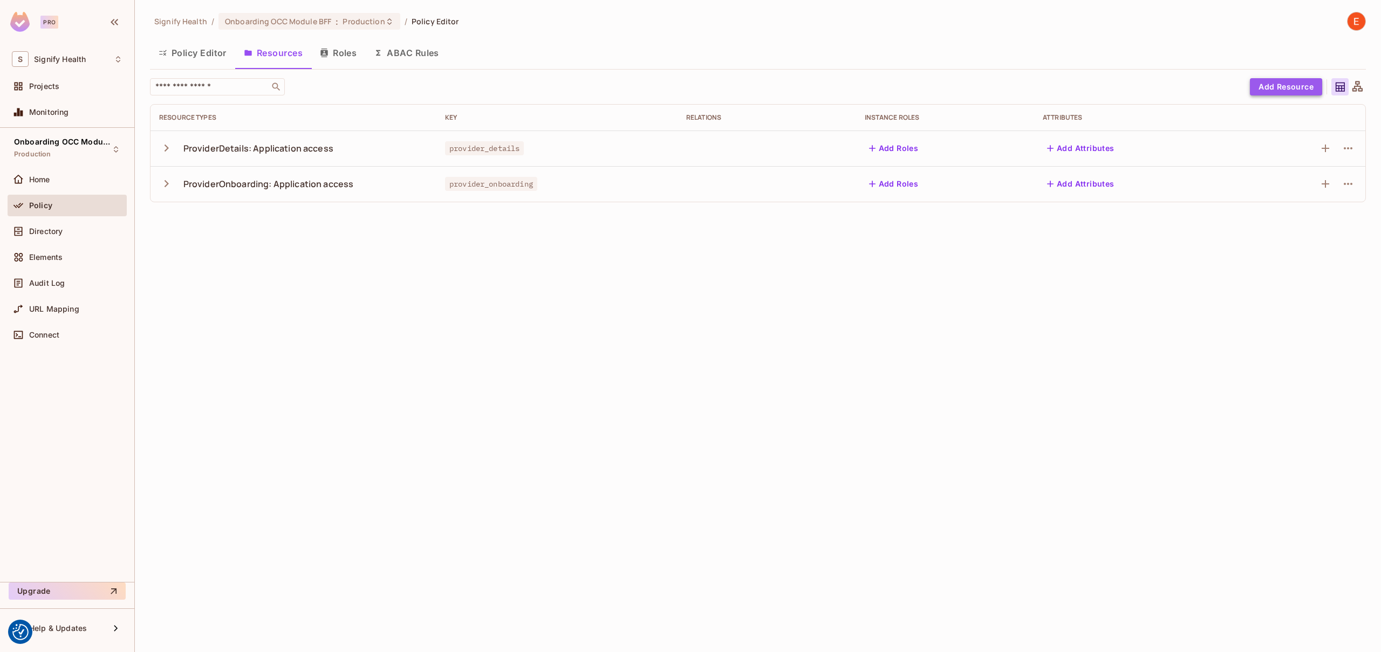
click at [1266, 87] on button "Add Resource" at bounding box center [1286, 86] width 72 height 17
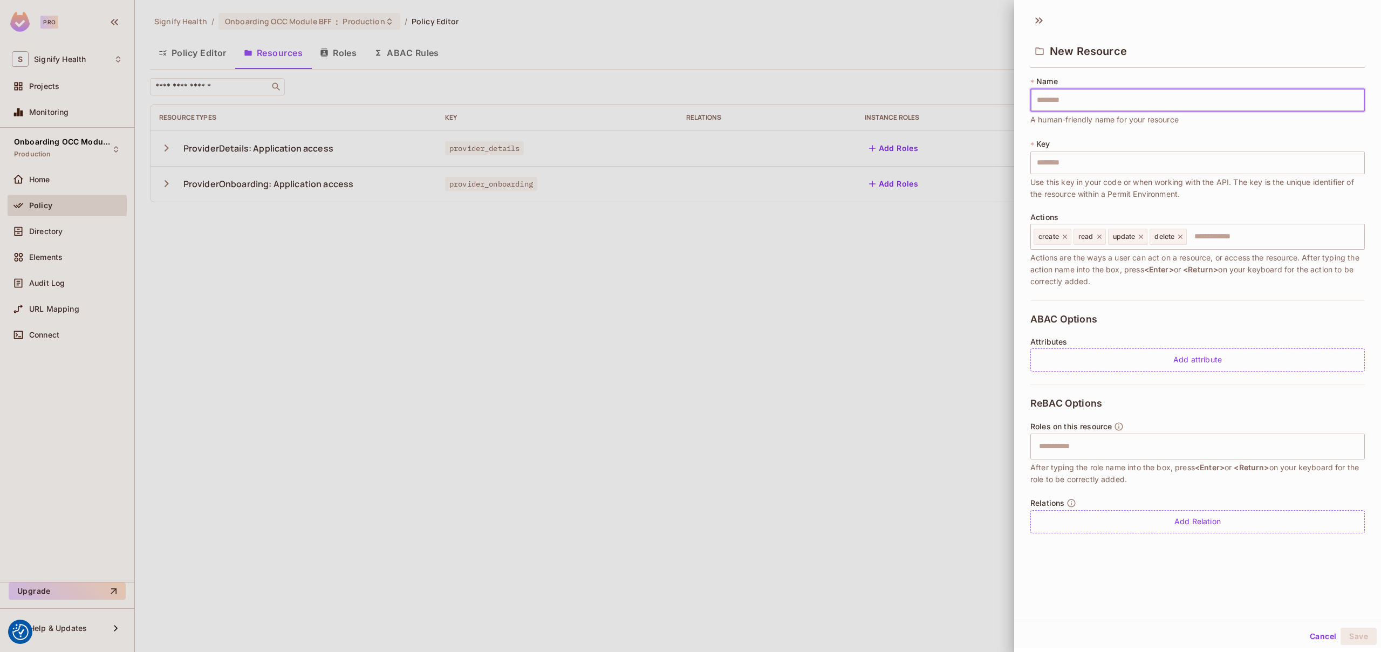
click at [1107, 100] on input "text" at bounding box center [1198, 100] width 335 height 23
click at [1052, 160] on input "text" at bounding box center [1198, 163] width 335 height 23
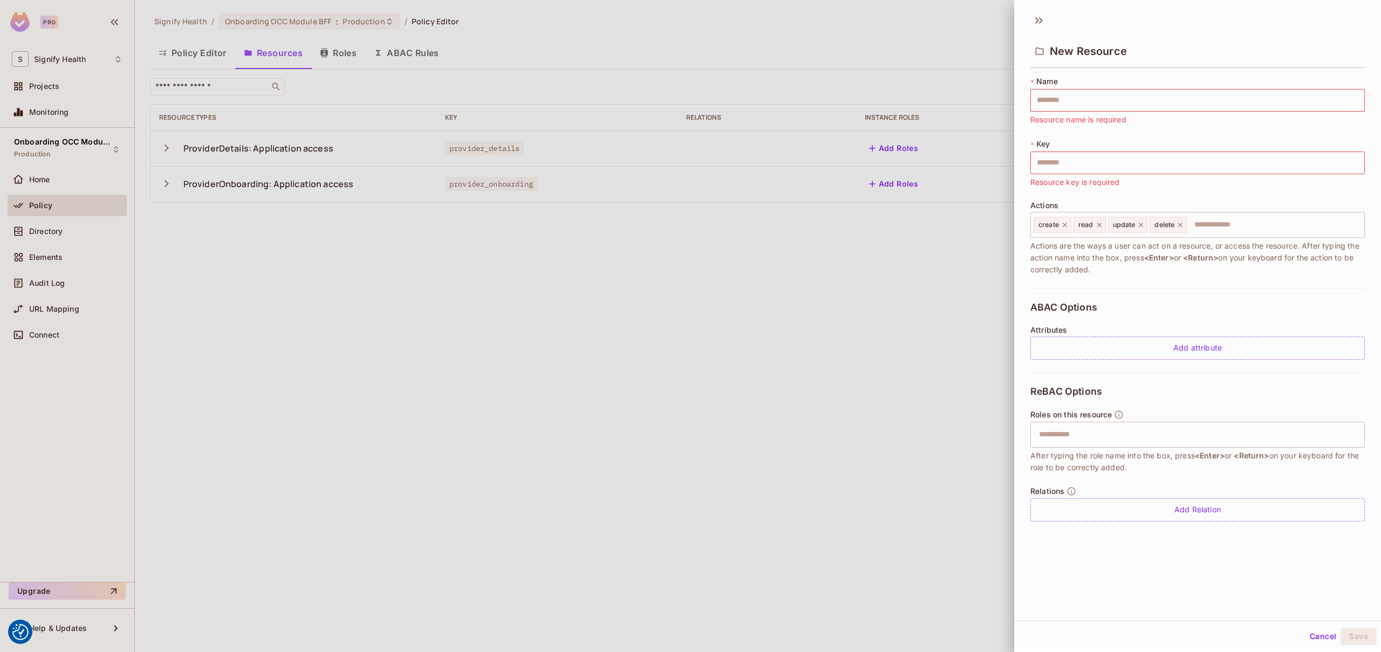
click at [1065, 269] on span "Actions are the ways a user can act on a resource, or access the resource. Afte…" at bounding box center [1198, 258] width 335 height 36
click at [1184, 226] on icon at bounding box center [1181, 225] width 8 height 8
click at [1144, 230] on div "update" at bounding box center [1128, 225] width 40 height 16
click at [1143, 224] on icon at bounding box center [1142, 225] width 8 height 8
click at [1099, 226] on icon at bounding box center [1100, 225] width 8 height 8
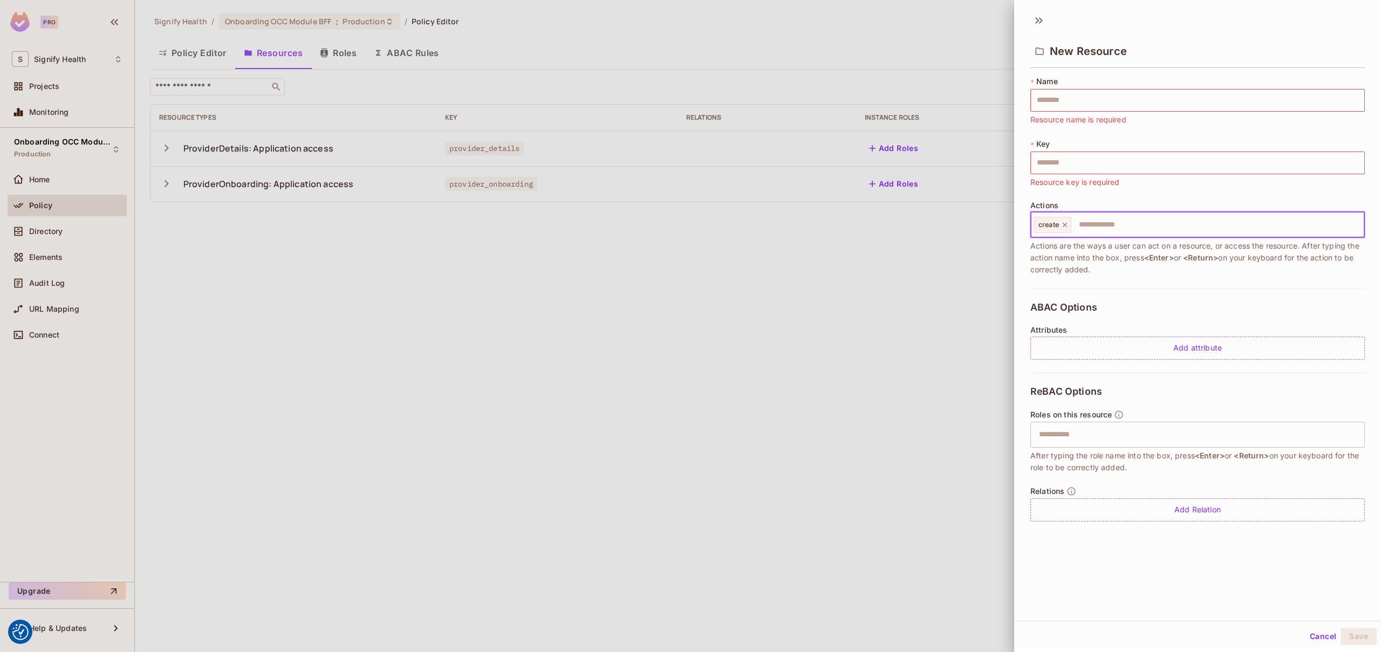
click at [1063, 227] on icon at bounding box center [1065, 225] width 8 height 8
click at [1073, 223] on input "text" at bounding box center [1197, 225] width 328 height 22
type input "*"
click at [1096, 427] on input "text" at bounding box center [1197, 434] width 328 height 22
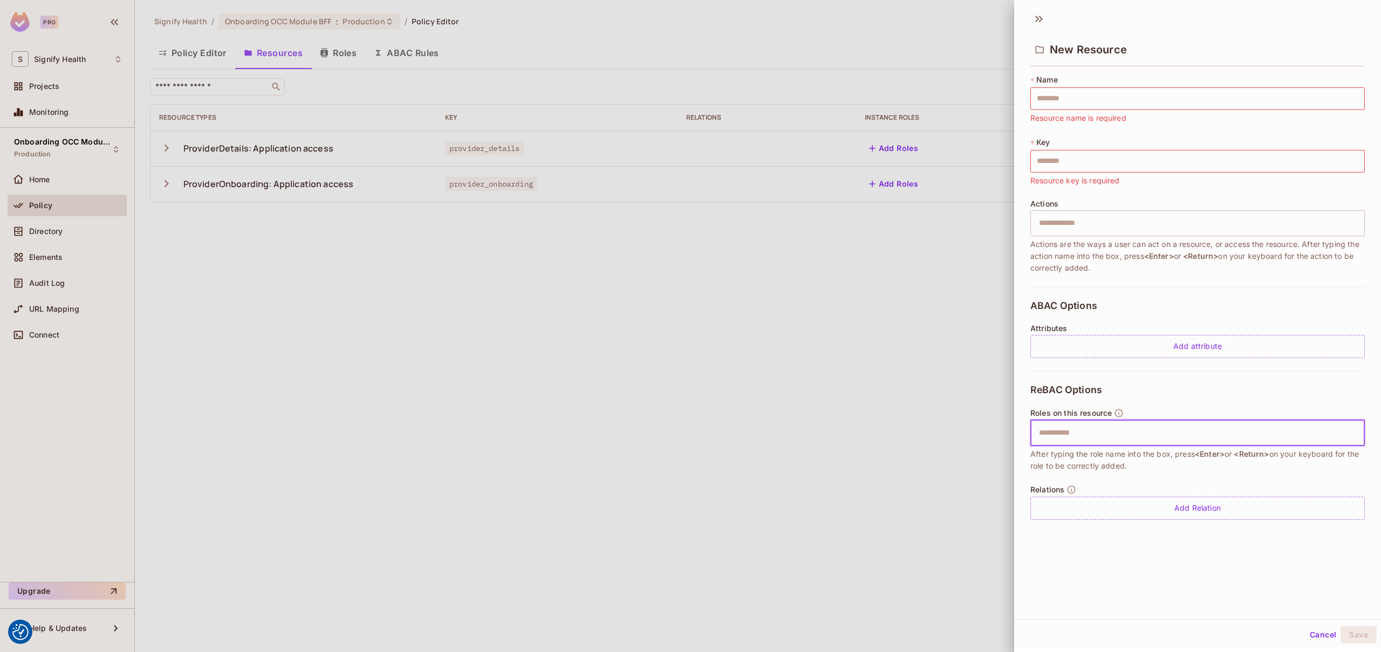
click at [1084, 432] on input "text" at bounding box center [1197, 434] width 328 height 22
click at [1077, 434] on input "text" at bounding box center [1197, 434] width 328 height 22
click at [1326, 631] on button "Cancel" at bounding box center [1323, 634] width 35 height 17
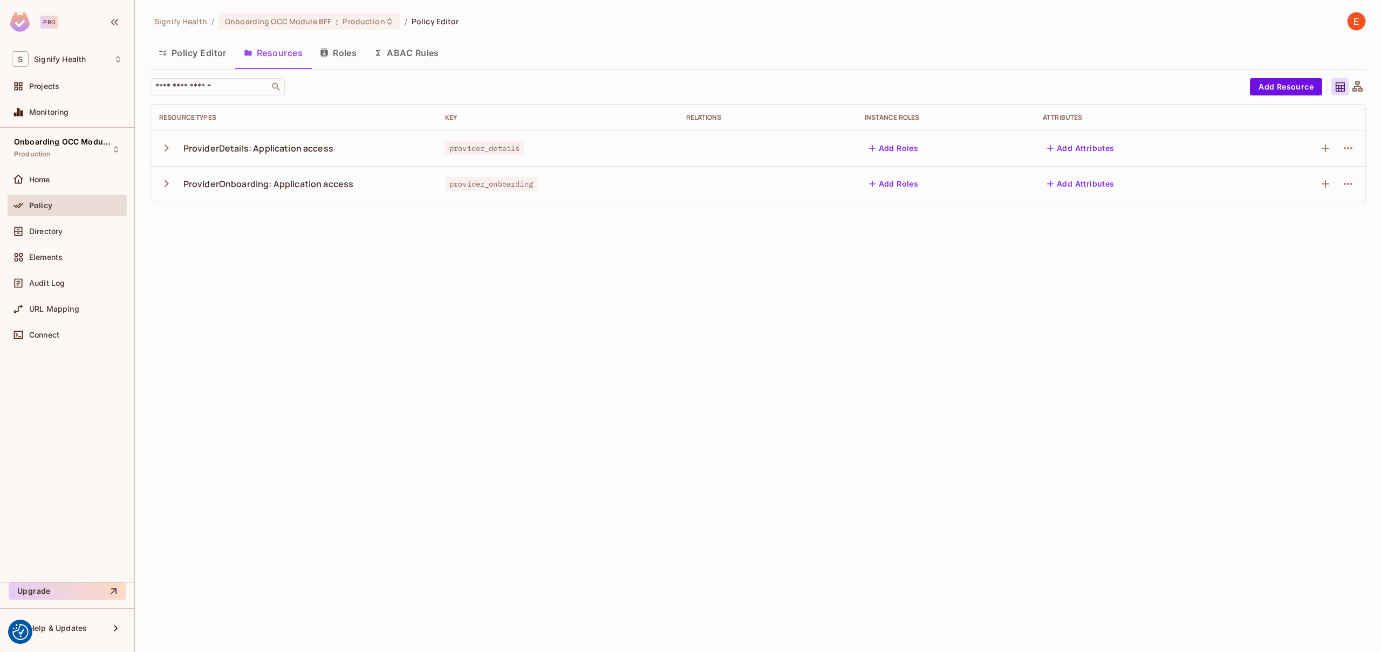
click at [166, 184] on icon "button" at bounding box center [166, 183] width 15 height 15
click at [195, 223] on div "view" at bounding box center [180, 220] width 42 height 10
click at [169, 148] on icon "button" at bounding box center [166, 148] width 15 height 15
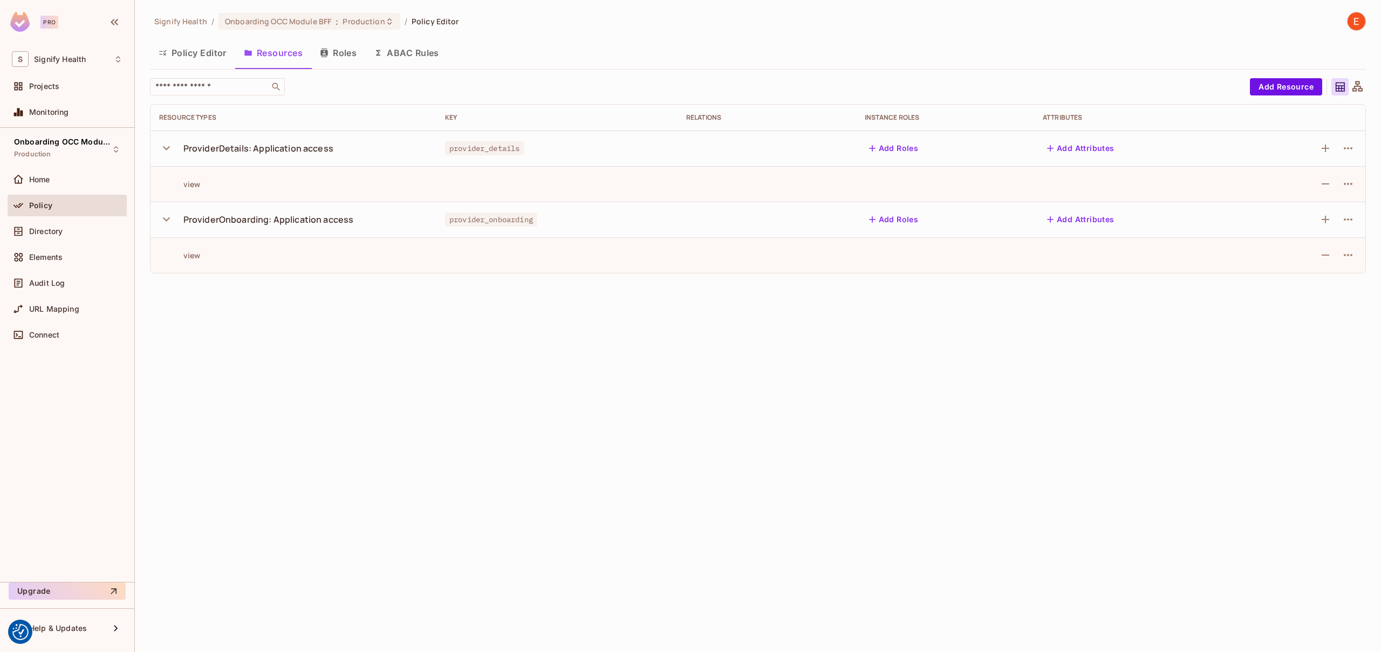
click at [260, 154] on div "ProviderDetails: Application access" at bounding box center [258, 148] width 150 height 12
click at [1349, 146] on icon "button" at bounding box center [1348, 148] width 13 height 13
click at [1299, 192] on div "Edit Resource" at bounding box center [1301, 191] width 51 height 11
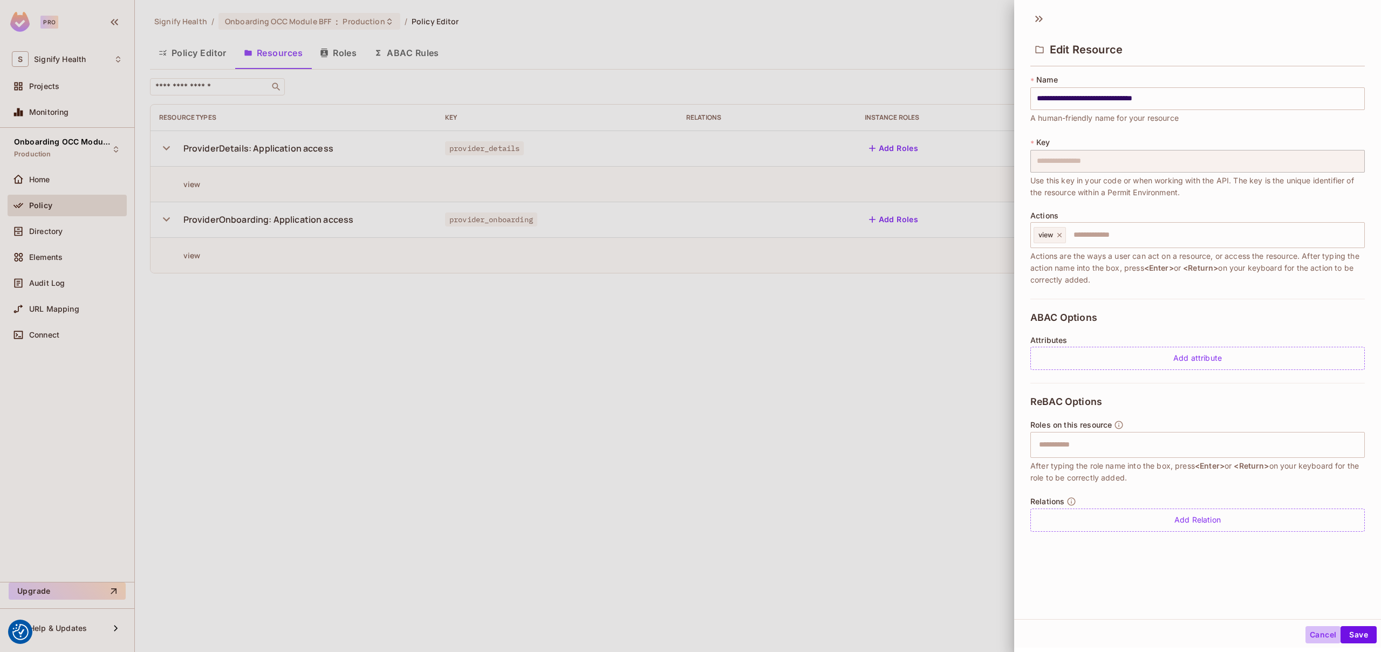
click at [1325, 635] on button "Cancel" at bounding box center [1323, 634] width 35 height 17
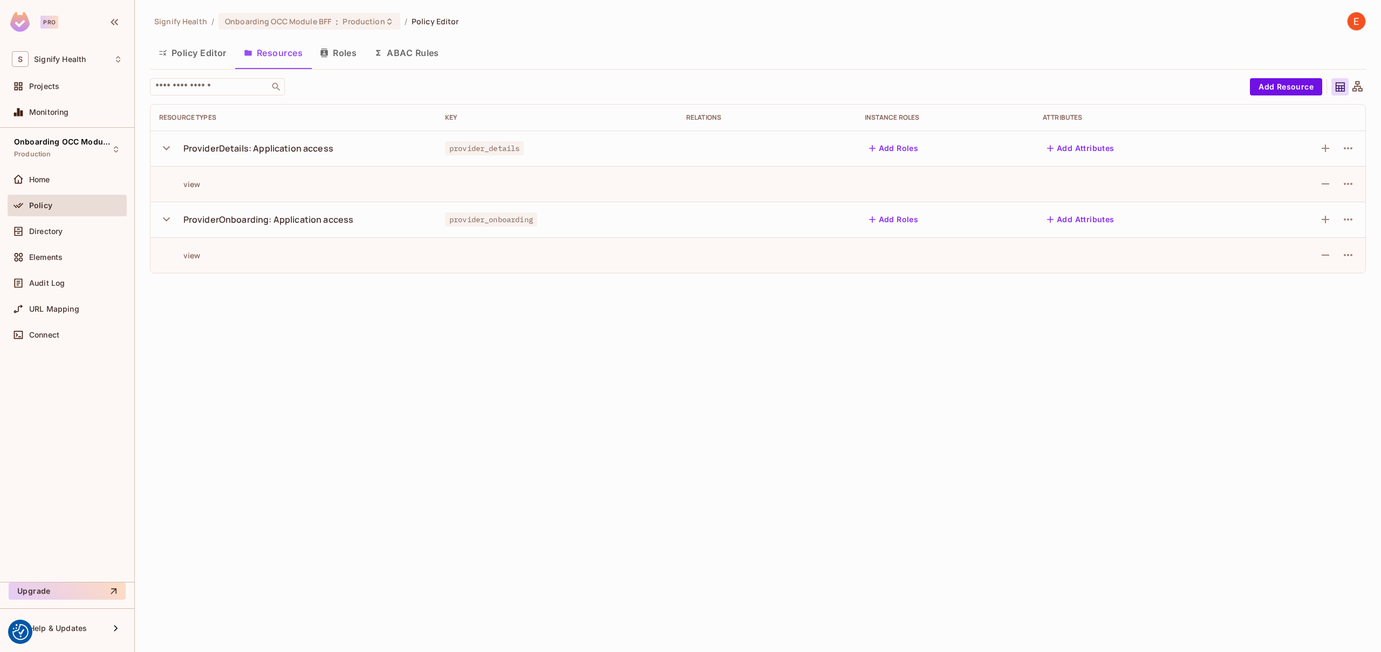
click at [332, 53] on button "Roles" at bounding box center [338, 52] width 54 height 27
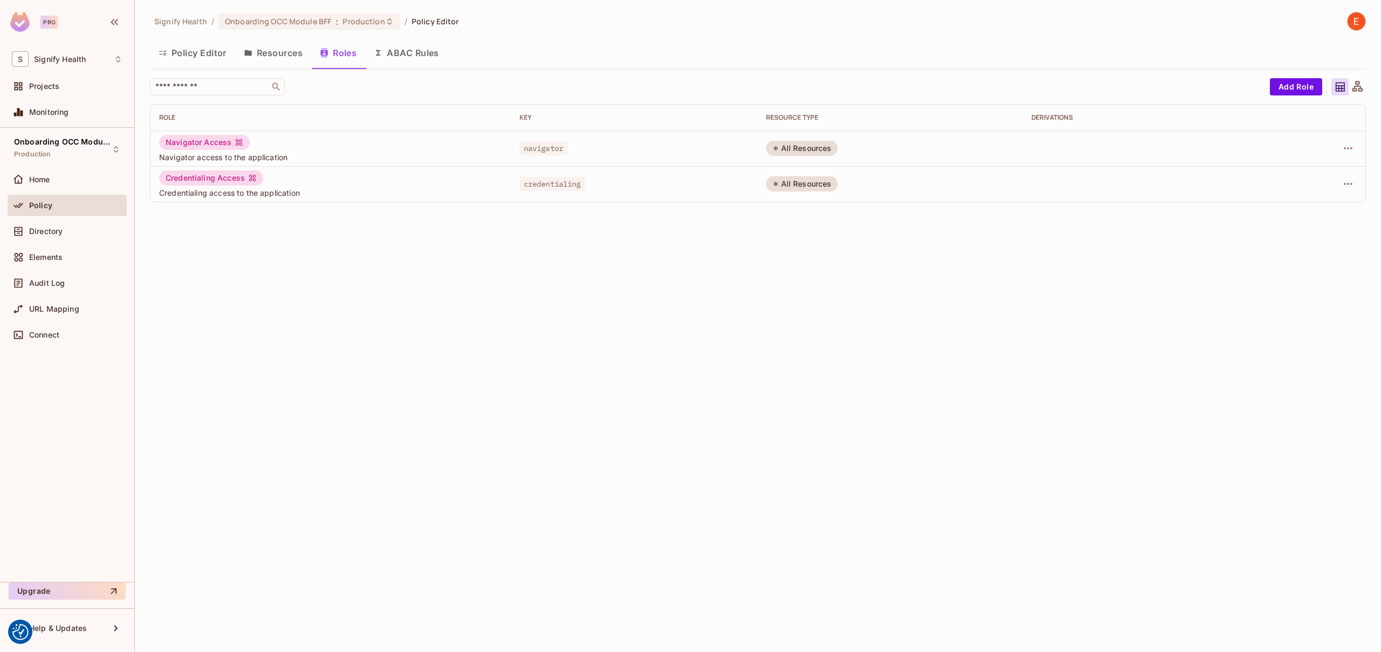
click at [288, 54] on button "Resources" at bounding box center [273, 52] width 76 height 27
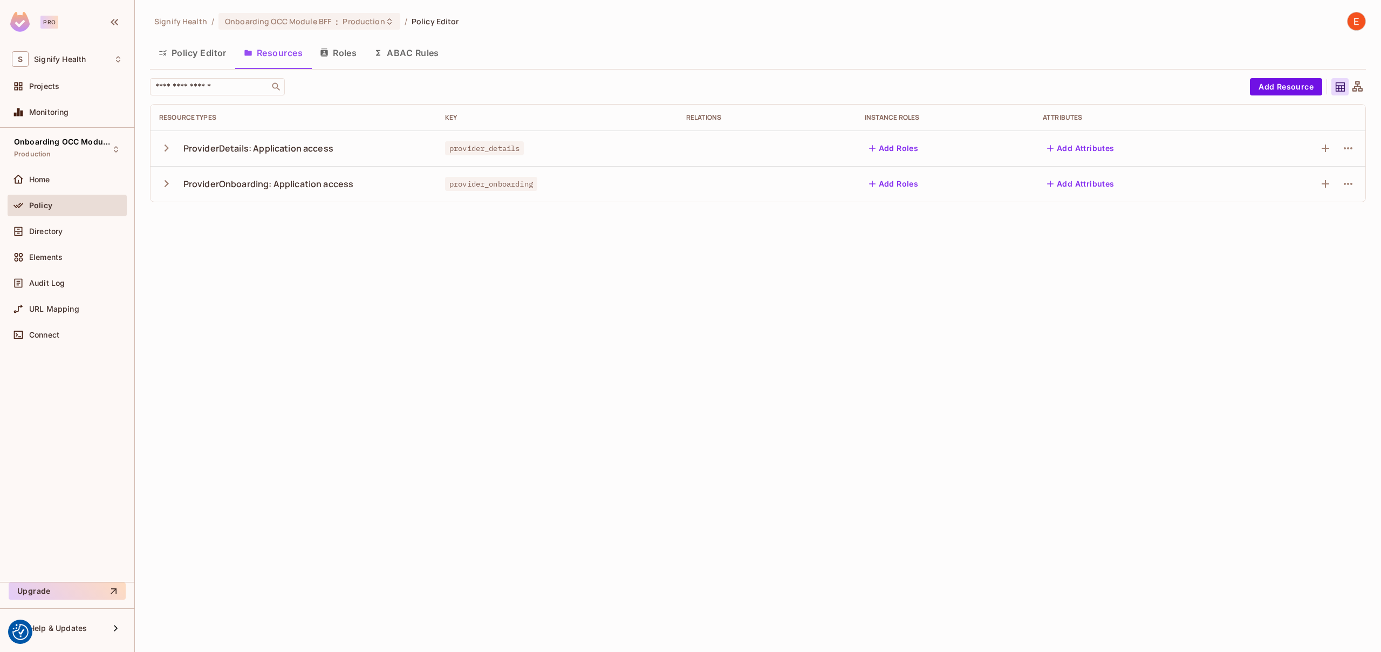
click at [340, 52] on button "Roles" at bounding box center [338, 52] width 54 height 27
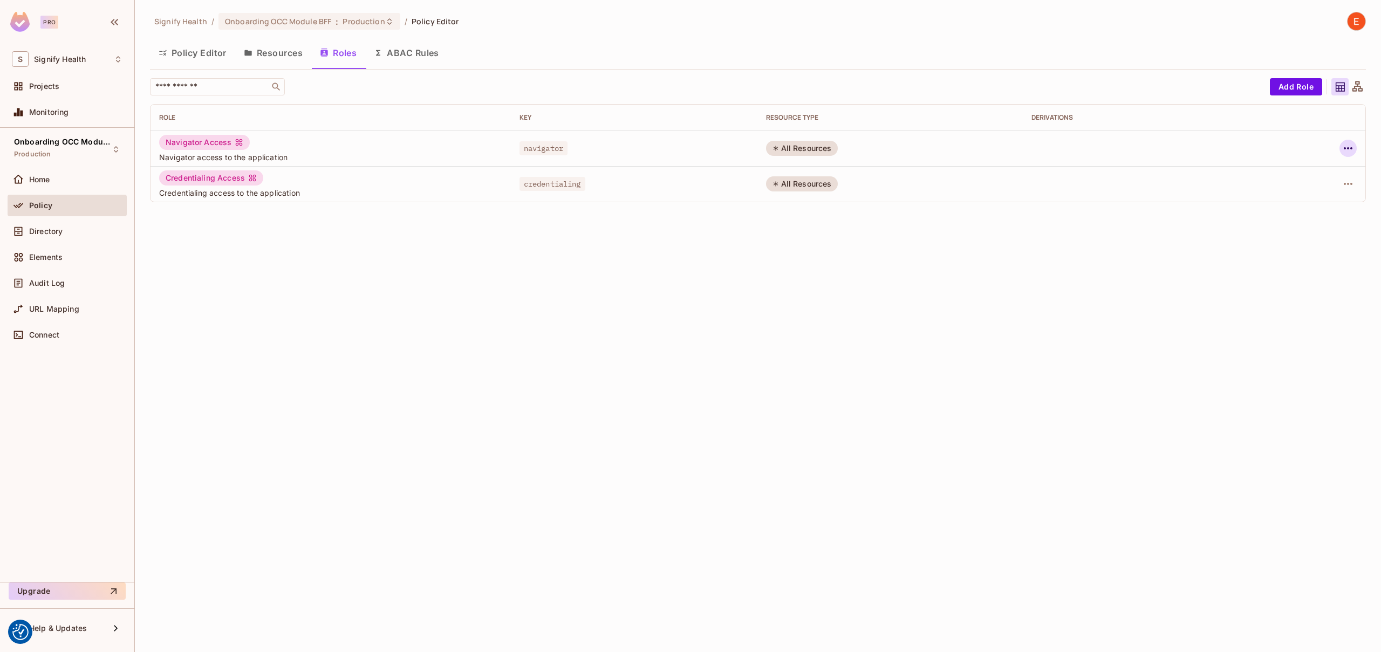
click at [1346, 148] on icon "button" at bounding box center [1348, 148] width 9 height 2
click at [1309, 175] on div "Edit Role" at bounding box center [1300, 173] width 32 height 11
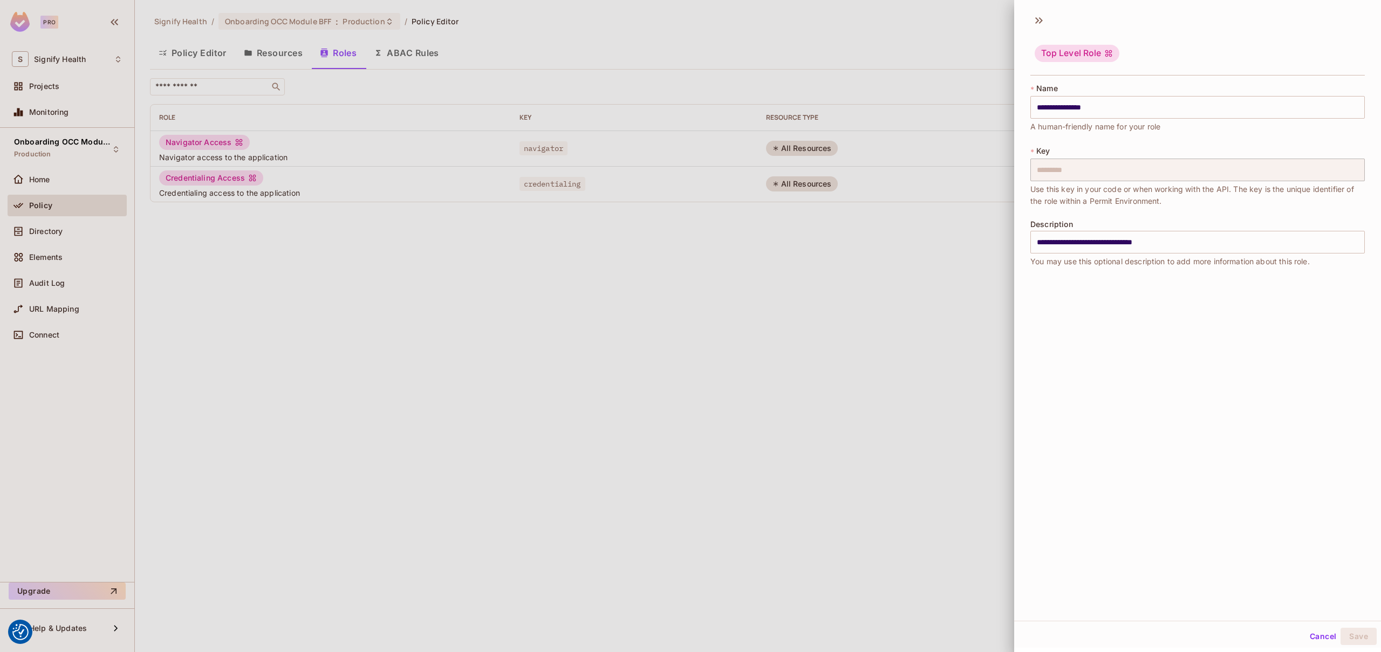
click at [915, 238] on div at bounding box center [690, 326] width 1381 height 652
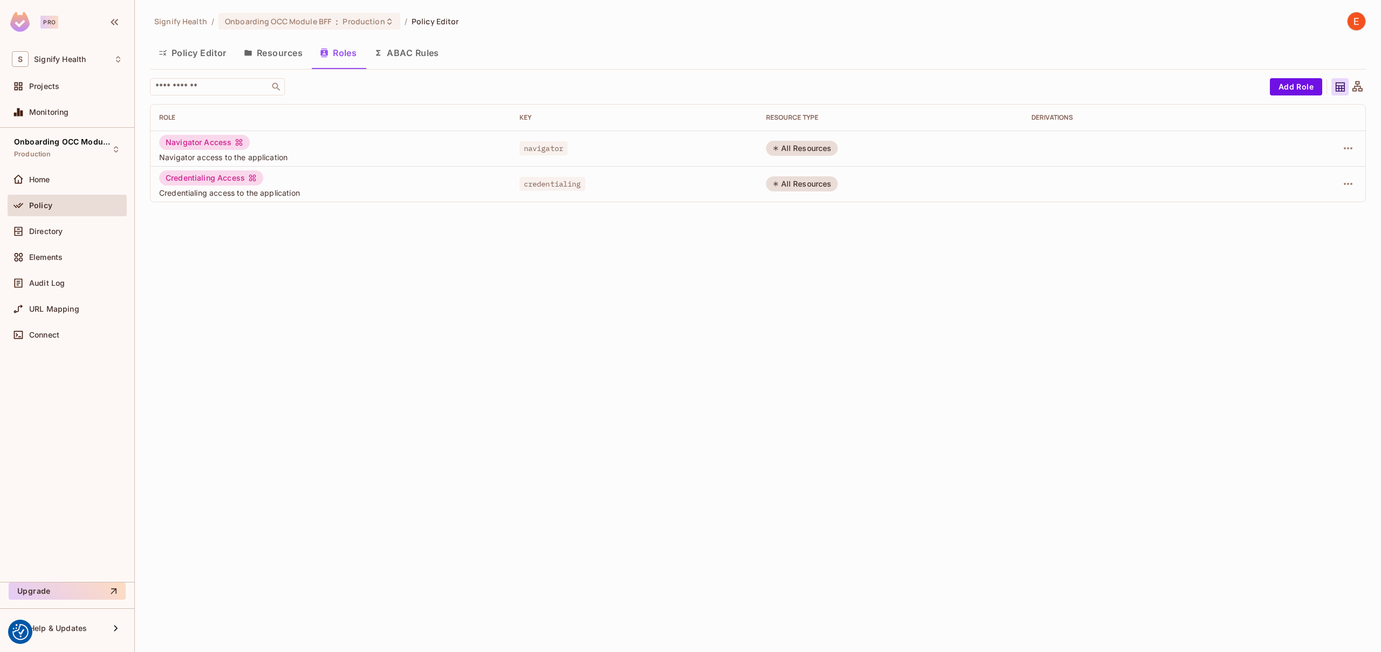
click at [272, 57] on button "Resources" at bounding box center [273, 52] width 76 height 27
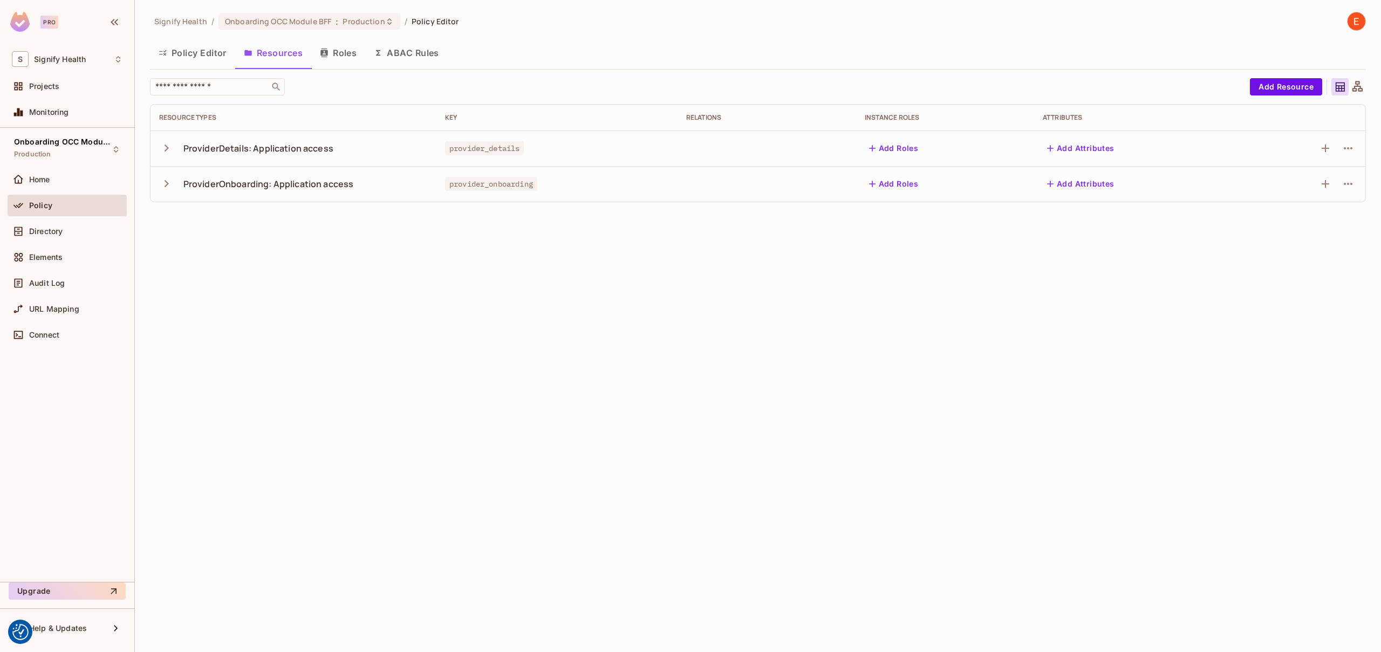
click at [164, 148] on icon "button" at bounding box center [166, 148] width 15 height 15
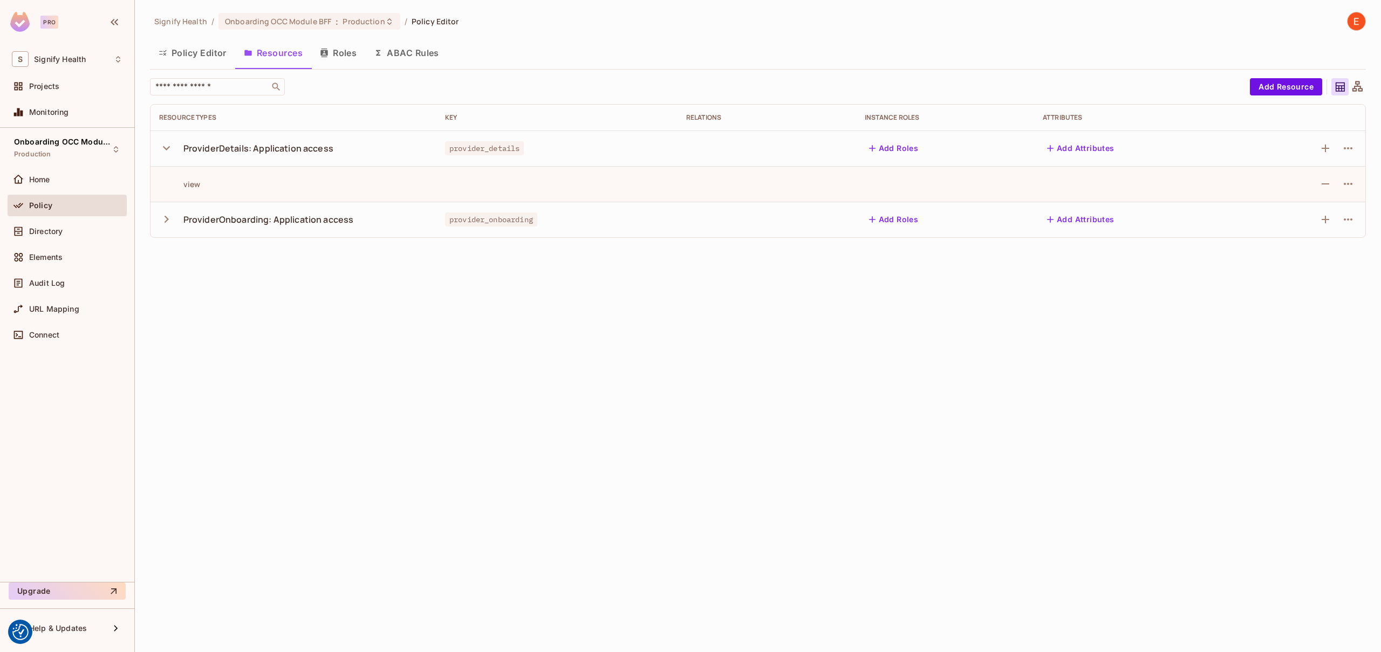
click at [167, 220] on icon "button" at bounding box center [167, 219] width 4 height 7
click at [212, 59] on button "Policy Editor" at bounding box center [192, 52] width 85 height 27
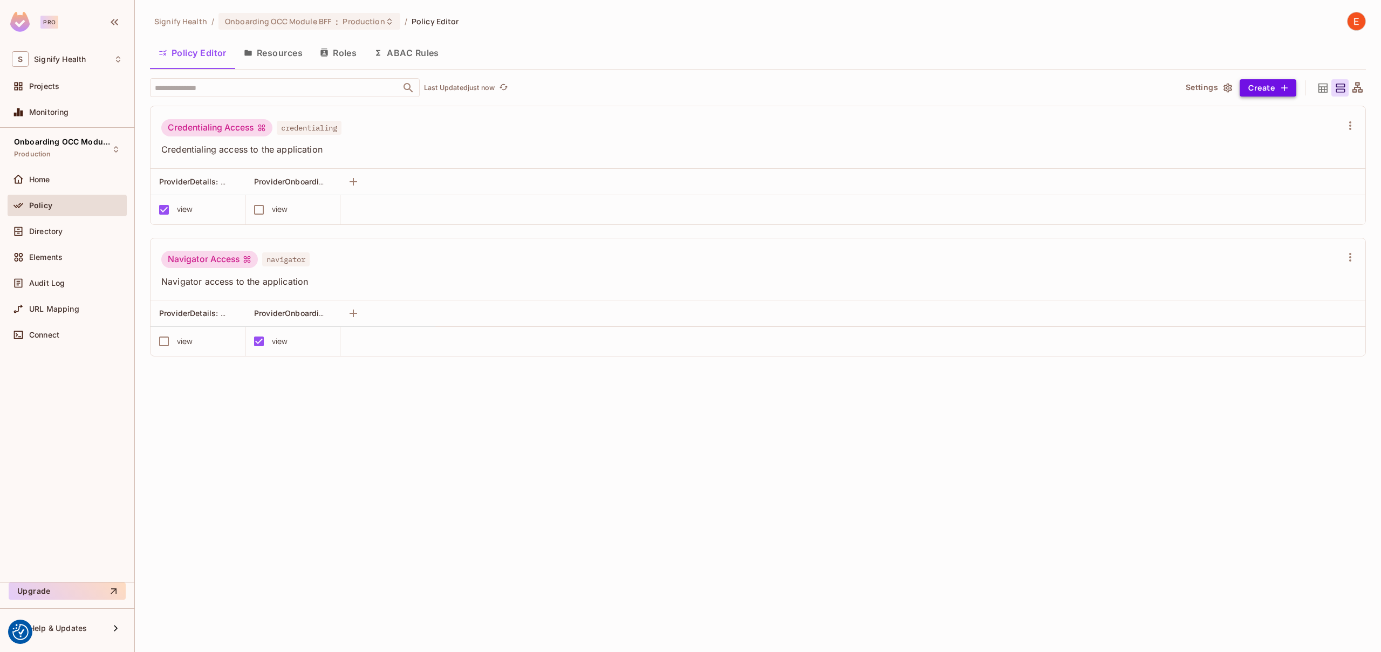
click at [1264, 92] on button "Create" at bounding box center [1268, 87] width 57 height 17
click at [1121, 137] on div at bounding box center [690, 326] width 1381 height 652
